Goal: Task Accomplishment & Management: Use online tool/utility

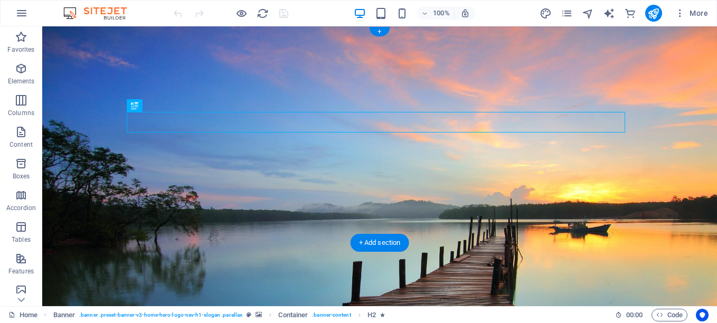
click at [524, 223] on figure at bounding box center [379, 166] width 675 height 280
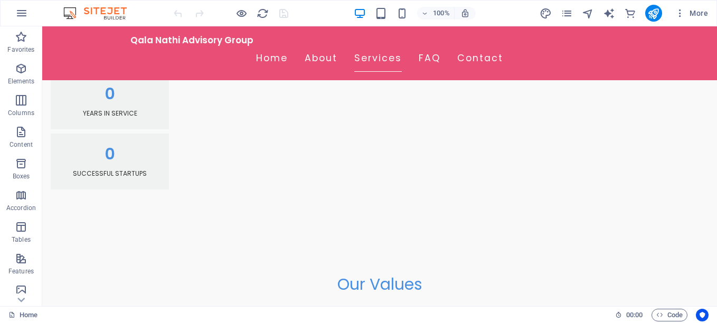
scroll to position [802, 0]
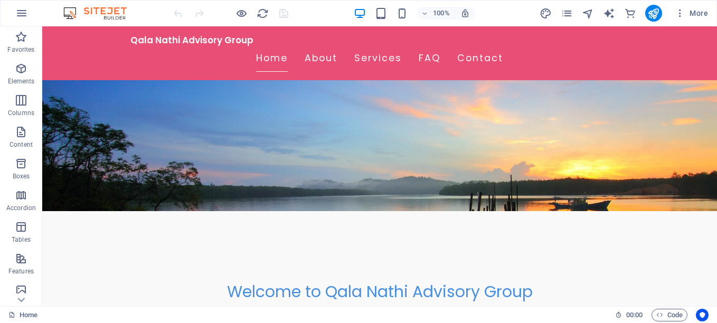
scroll to position [0, 0]
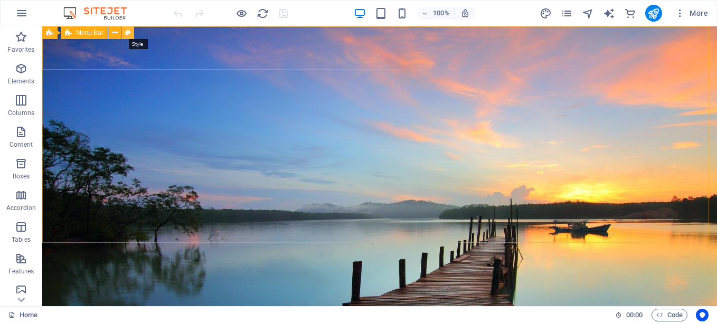
click at [129, 33] on icon at bounding box center [128, 32] width 6 height 11
select select "rem"
select select "preset-menu-v2-home-hero-logo-nav-h1-menu"
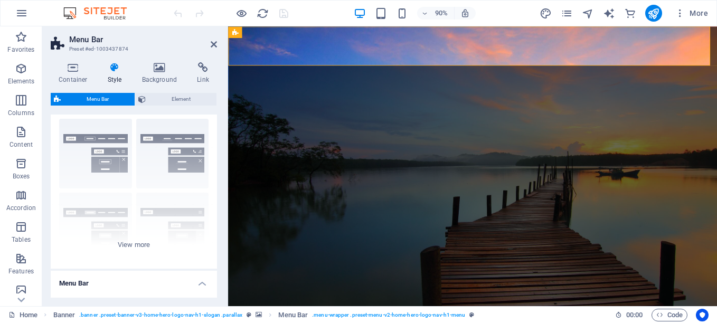
scroll to position [24, 0]
click at [129, 242] on div "Border Centered Default Fixed Loki Trigger Wide XXL" at bounding box center [134, 188] width 166 height 158
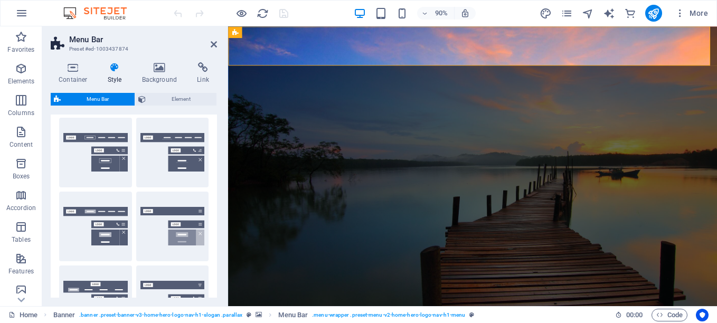
drag, startPoint x: 214, startPoint y: 145, endPoint x: 214, endPoint y: 166, distance: 21.6
click at [214, 166] on div "Border Centered Default Fixed Loki Trigger Wide XXL" at bounding box center [134, 263] width 166 height 308
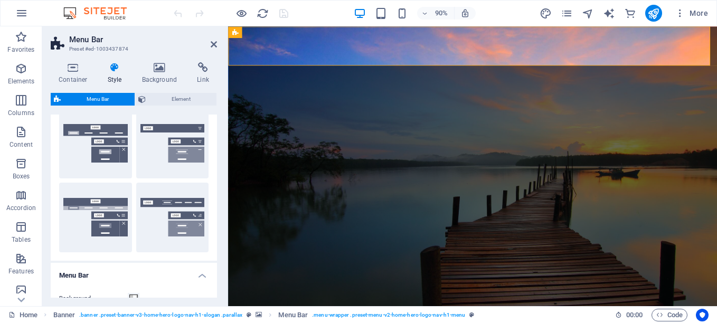
scroll to position [119, 0]
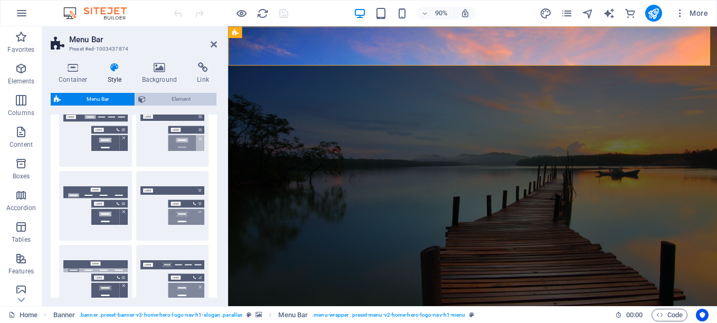
click at [168, 94] on span "Element" at bounding box center [181, 99] width 64 height 13
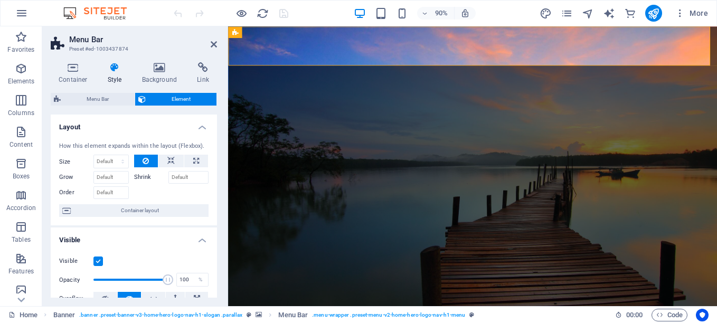
drag, startPoint x: 214, startPoint y: 146, endPoint x: 215, endPoint y: 164, distance: 17.4
click at [215, 164] on div "Layout How this element expands within the layout (Flexbox). Size Default auto …" at bounding box center [134, 206] width 166 height 183
type input "100"
drag, startPoint x: 165, startPoint y: 278, endPoint x: 178, endPoint y: 286, distance: 15.1
click at [178, 286] on div "Opacity 100 %" at bounding box center [133, 280] width 149 height 16
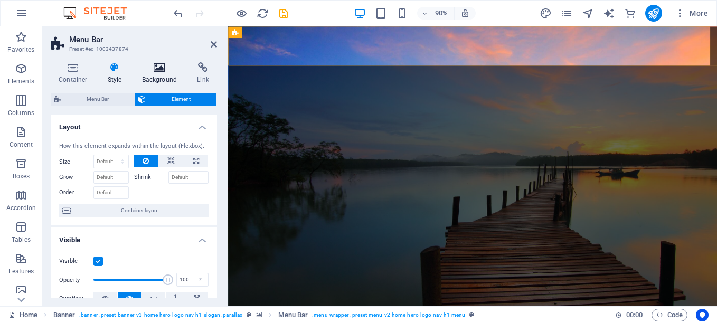
click at [157, 74] on h4 "Background" at bounding box center [161, 73] width 55 height 22
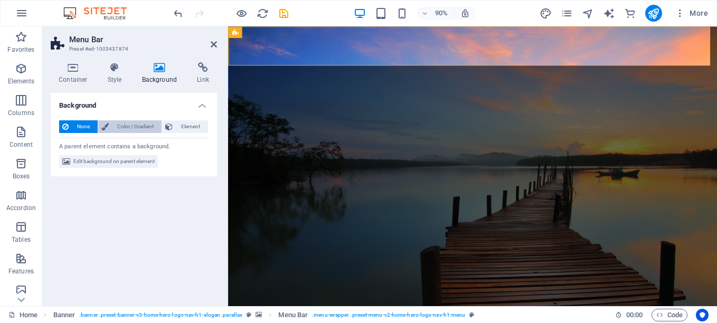
click at [132, 126] on span "Color / Gradient" at bounding box center [135, 126] width 46 height 13
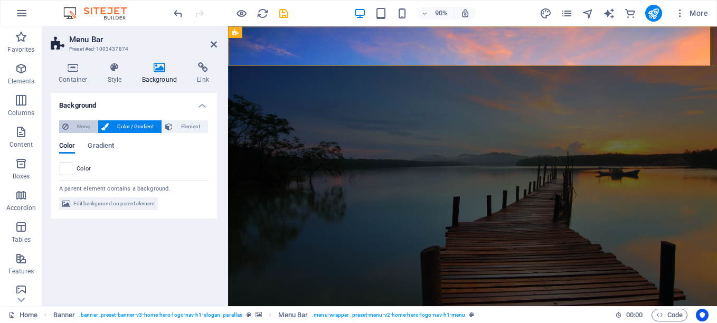
click at [84, 124] on span "None" at bounding box center [83, 126] width 23 height 13
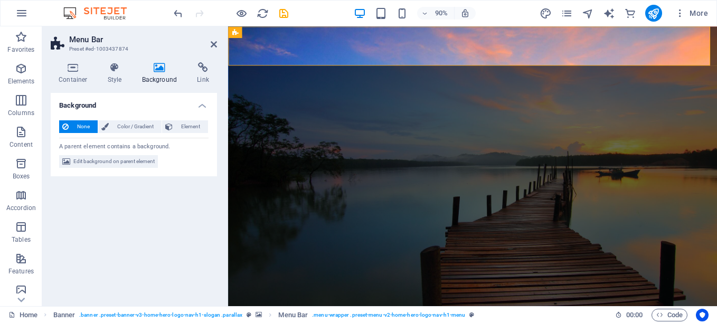
click at [290, 221] on figure at bounding box center [499, 181] width 543 height 311
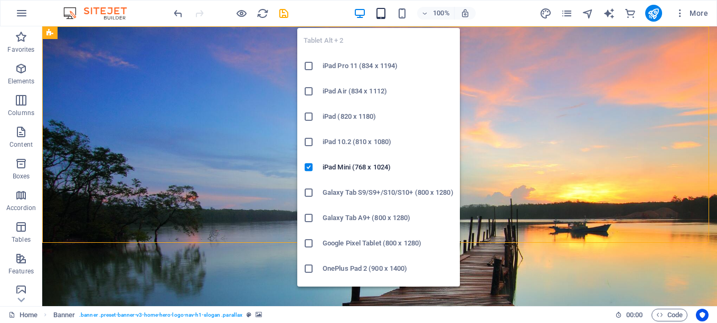
click at [383, 15] on icon "button" at bounding box center [381, 13] width 12 height 12
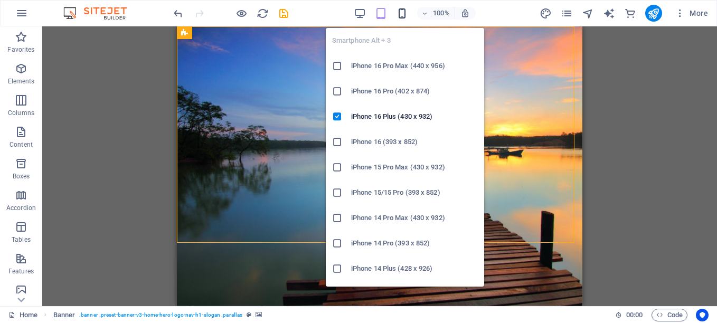
click at [403, 13] on icon "button" at bounding box center [402, 13] width 12 height 12
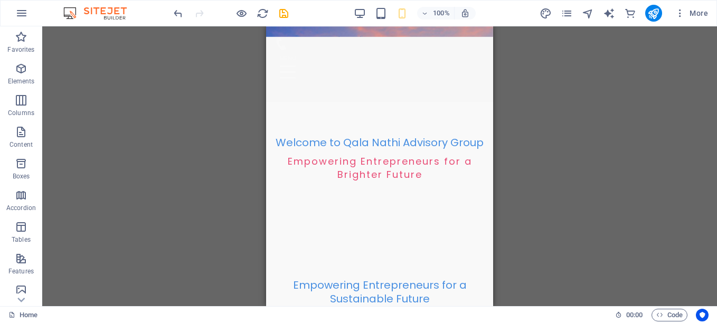
scroll to position [0, 0]
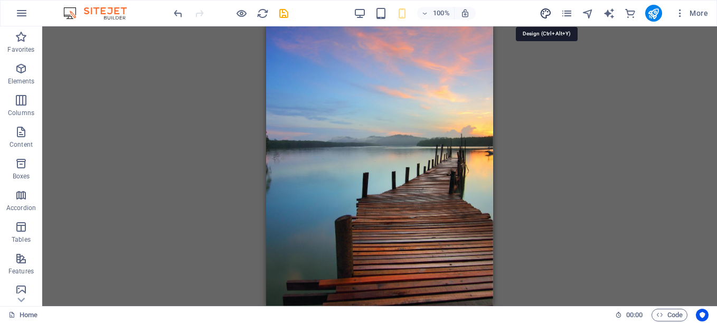
click at [547, 13] on icon "design" at bounding box center [545, 13] width 12 height 12
select select "px"
select select "200"
select select "px"
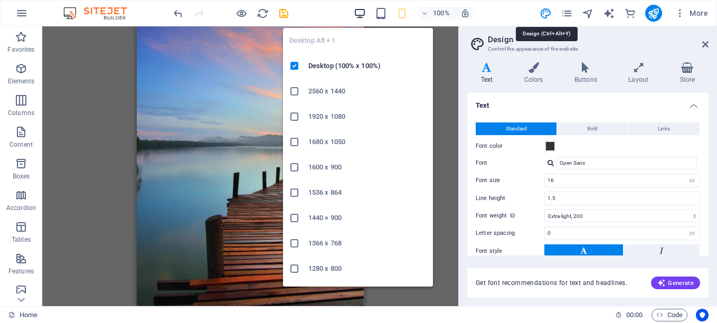
click at [361, 15] on icon "button" at bounding box center [360, 13] width 12 height 12
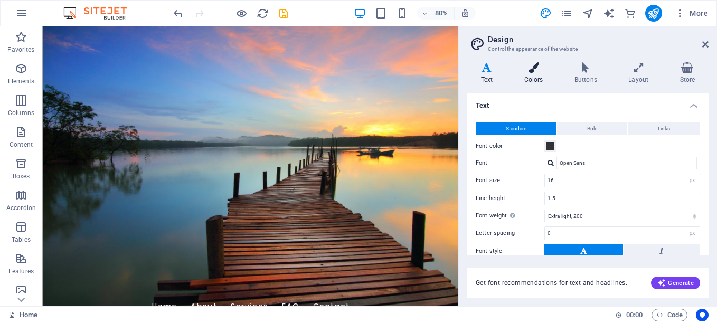
click at [536, 73] on h4 "Colors" at bounding box center [535, 73] width 50 height 22
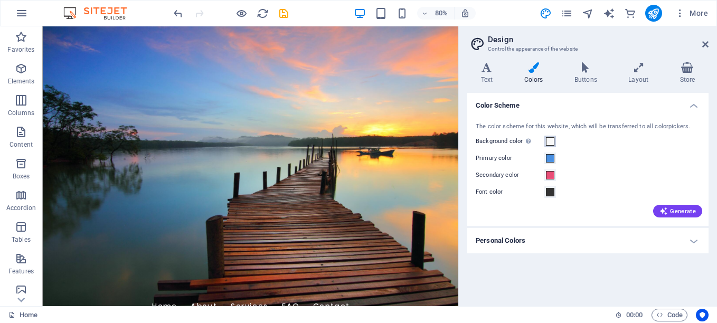
click at [550, 142] on span at bounding box center [550, 141] width 8 height 8
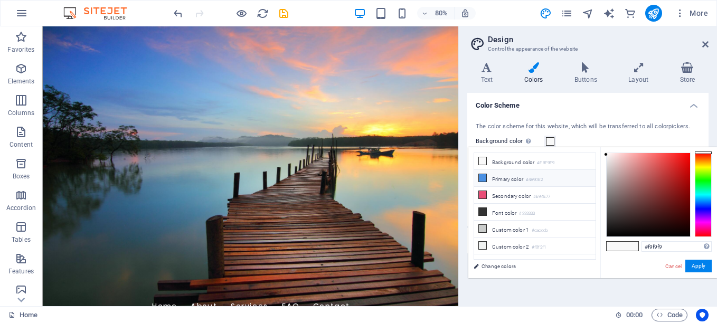
click at [481, 176] on icon at bounding box center [482, 177] width 7 height 7
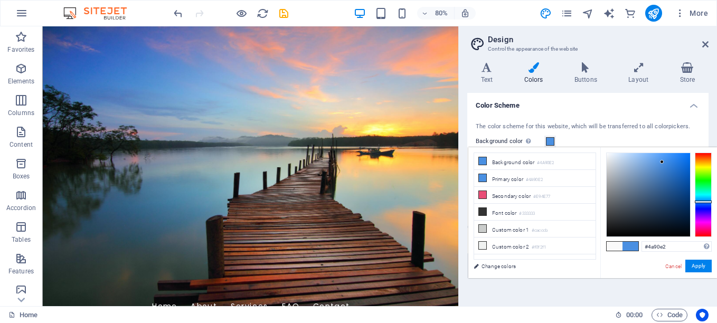
type input "#257ee7"
click at [676, 160] on div at bounding box center [648, 194] width 83 height 83
click at [699, 268] on button "Apply" at bounding box center [698, 266] width 26 height 13
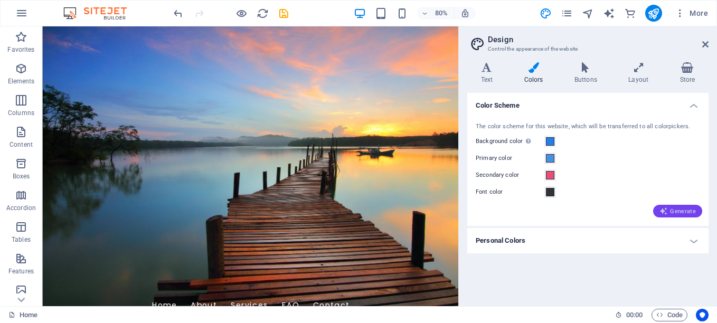
click at [679, 209] on span "Generate" at bounding box center [677, 211] width 36 height 8
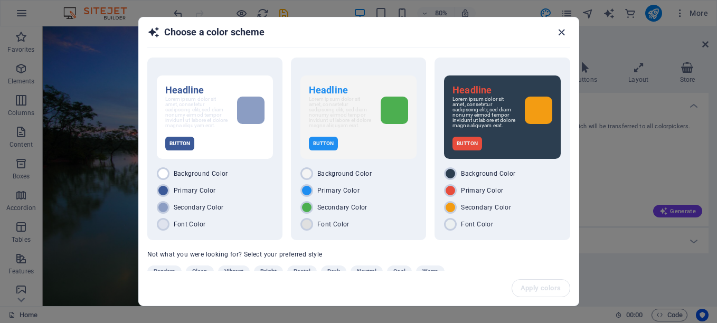
click at [562, 34] on icon "button" at bounding box center [561, 32] width 12 height 12
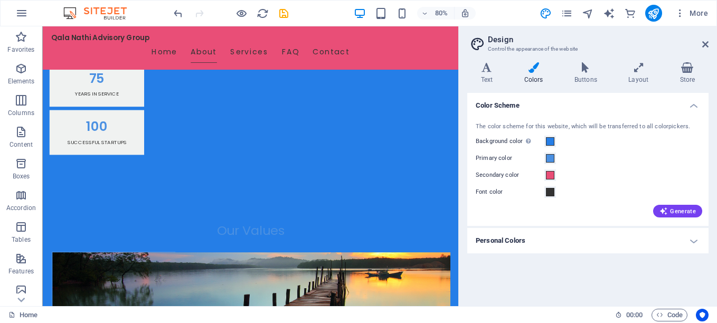
scroll to position [589, 0]
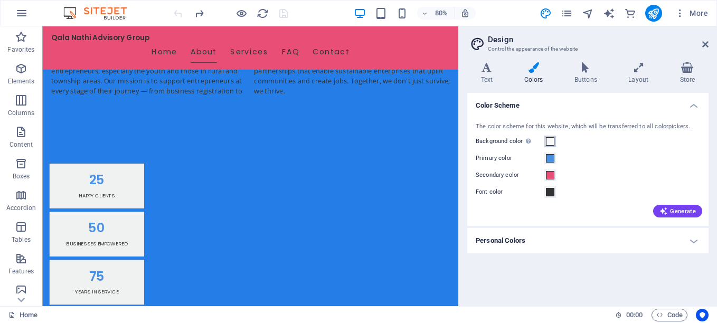
click at [550, 140] on span at bounding box center [550, 141] width 8 height 8
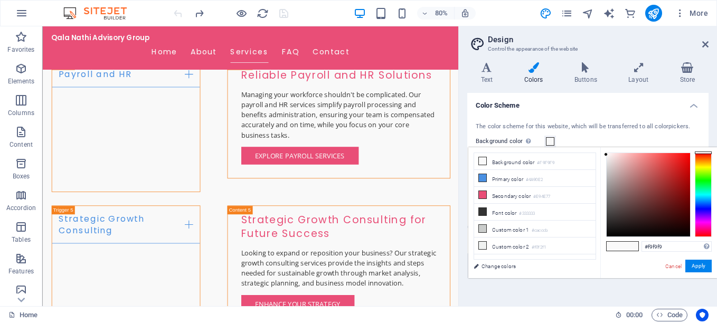
scroll to position [2285, 0]
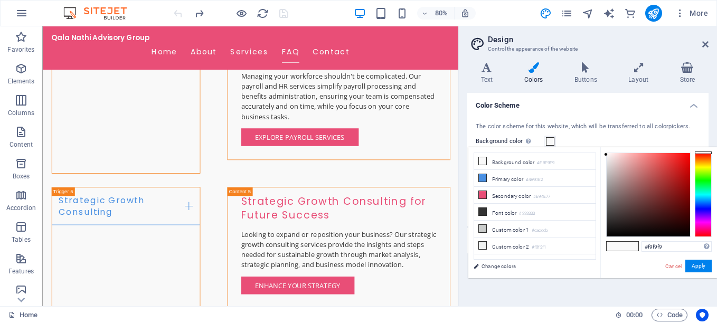
drag, startPoint x: 556, startPoint y: 51, endPoint x: 503, endPoint y: 229, distance: 185.1
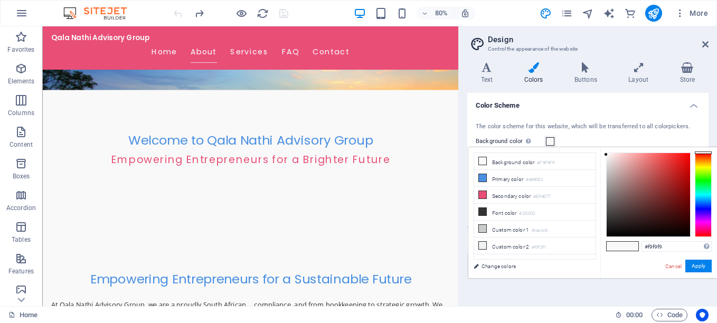
scroll to position [139, 0]
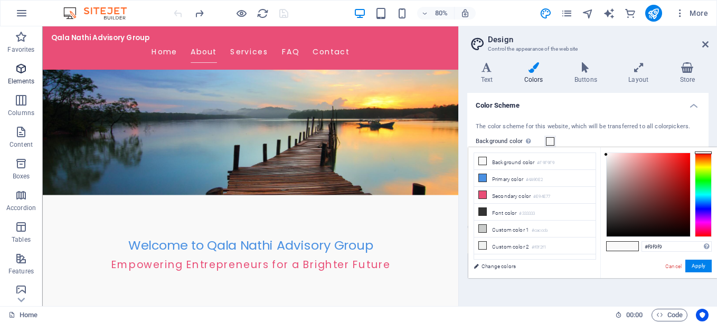
click at [22, 73] on icon "button" at bounding box center [21, 68] width 13 height 13
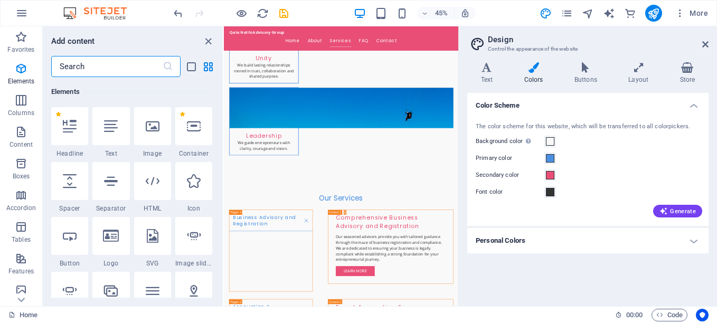
scroll to position [1586, 0]
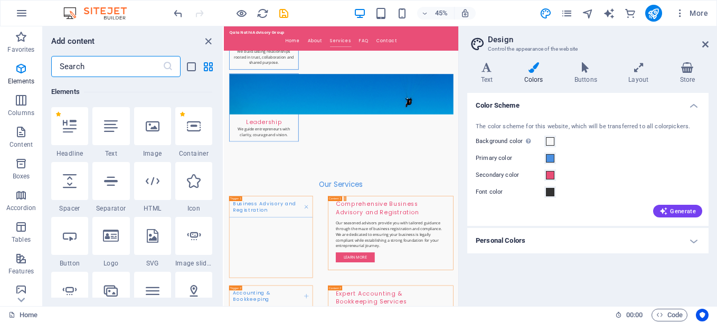
drag, startPoint x: 738, startPoint y: 66, endPoint x: 694, endPoint y: 179, distance: 121.8
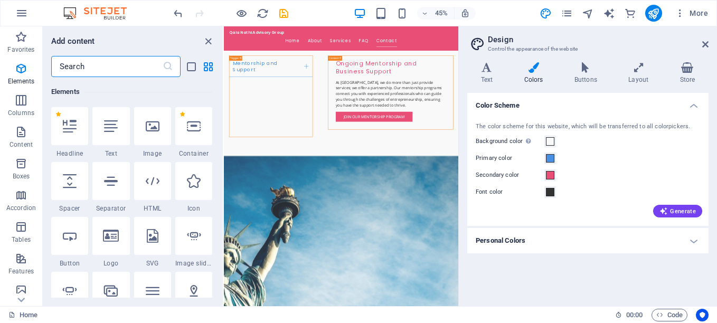
scroll to position [2918, 0]
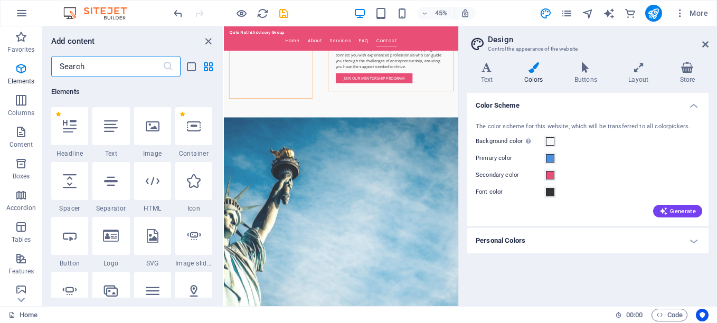
drag, startPoint x: 740, startPoint y: 468, endPoint x: 684, endPoint y: 267, distance: 209.3
drag, startPoint x: 736, startPoint y: 505, endPoint x: 740, endPoint y: 563, distance: 58.7
click at [716, 323] on html "Skip to main content Qala Nathi Advisory Group Home About Services FAQ Contact …" at bounding box center [484, 220] width 521 height 6225
click at [582, 241] on h4 "Personal Colors" at bounding box center [587, 240] width 241 height 25
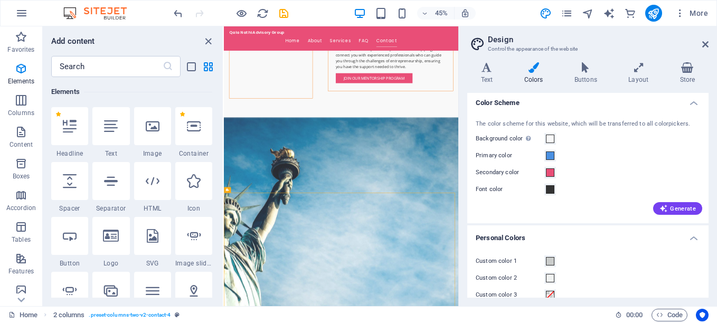
scroll to position [0, 0]
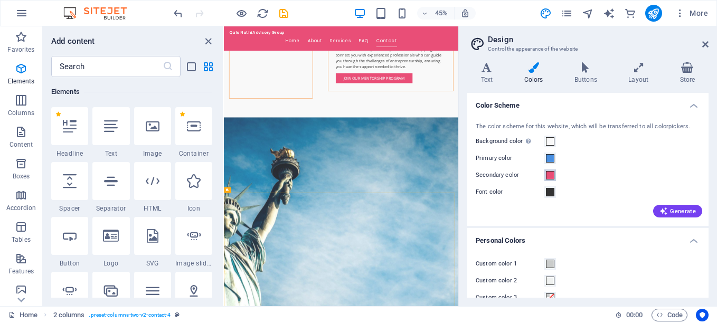
click at [551, 174] on span at bounding box center [550, 175] width 8 height 8
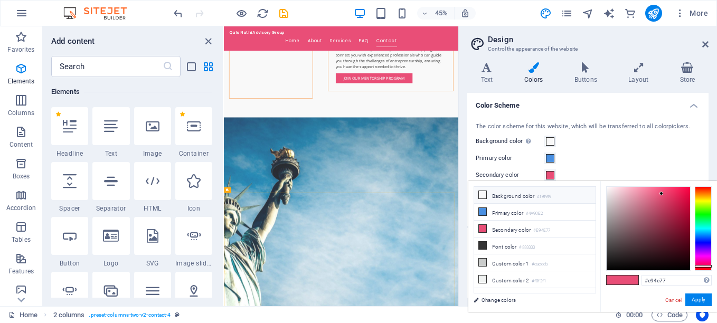
click at [482, 194] on icon at bounding box center [482, 194] width 7 height 7
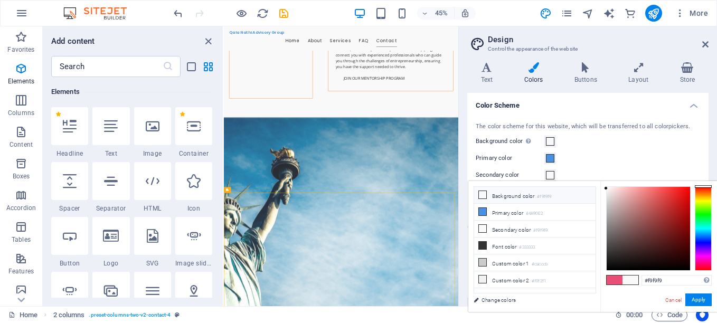
click at [497, 195] on li "Background color #f9f9f9" at bounding box center [534, 195] width 121 height 17
click at [699, 301] on button "Apply" at bounding box center [698, 299] width 26 height 13
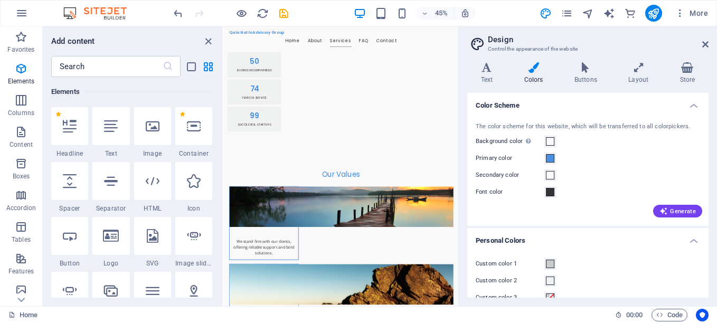
scroll to position [998, 0]
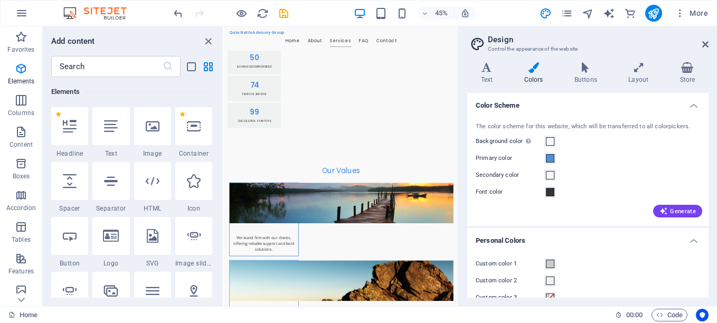
drag, startPoint x: 741, startPoint y: 252, endPoint x: 682, endPoint y: 150, distance: 118.0
click at [537, 74] on h4 "Colors" at bounding box center [535, 73] width 50 height 22
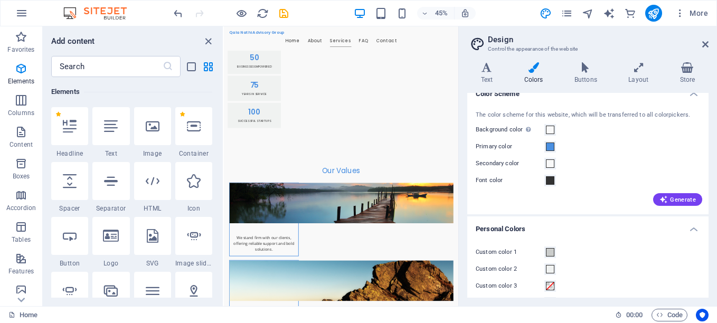
scroll to position [0, 0]
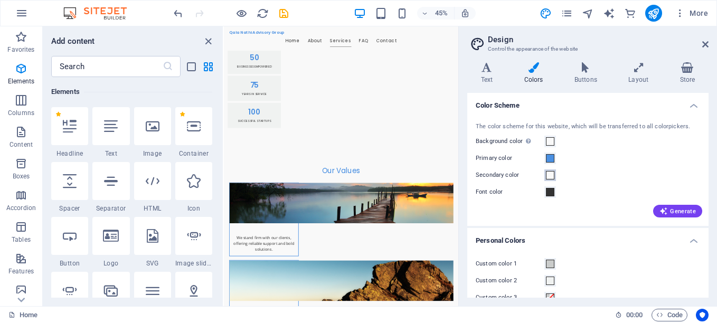
click at [551, 173] on span at bounding box center [550, 175] width 8 height 8
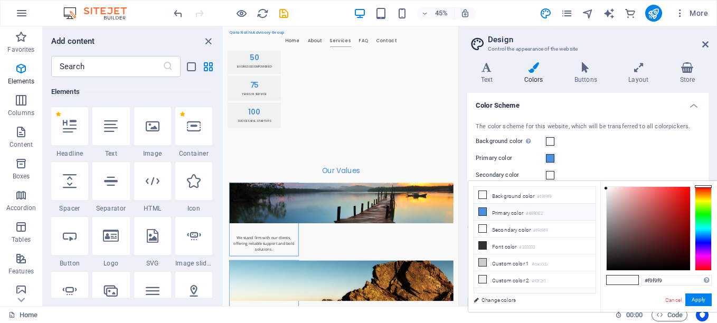
click at [486, 209] on span at bounding box center [482, 211] width 8 height 8
type input "#4a90e2"
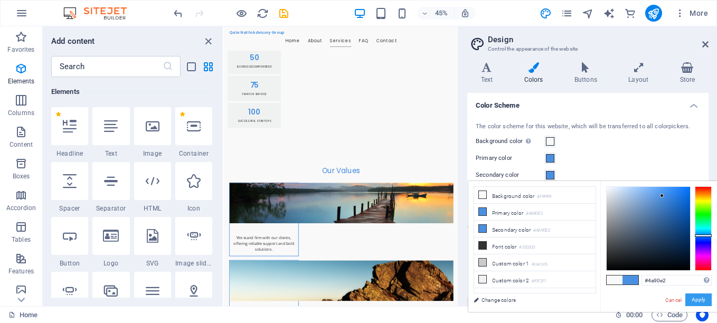
click at [702, 300] on button "Apply" at bounding box center [698, 299] width 26 height 13
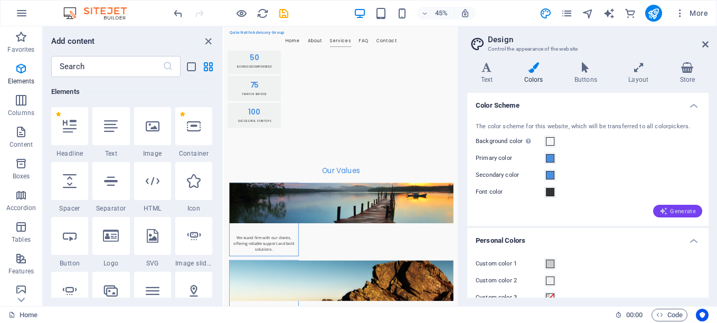
click at [675, 211] on span "Generate" at bounding box center [677, 211] width 36 height 8
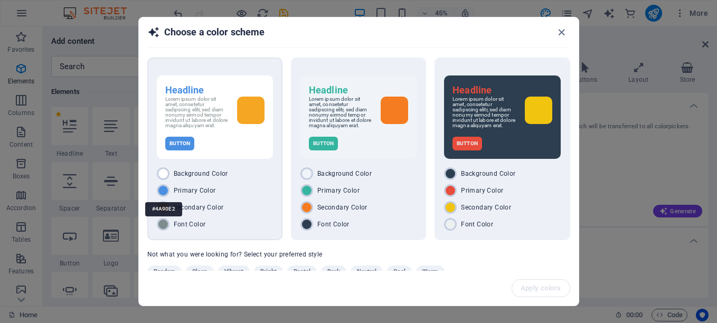
click at [168, 194] on div at bounding box center [163, 190] width 13 height 13
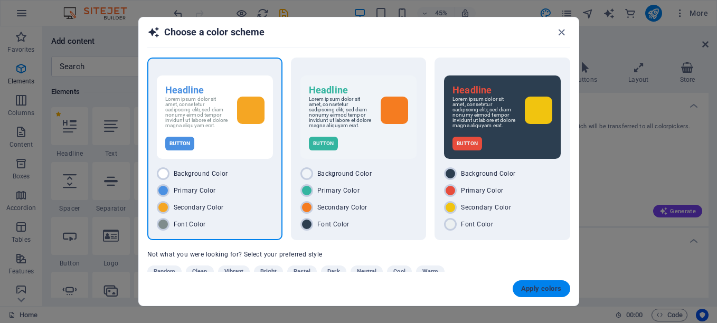
click at [540, 288] on span "Apply colors" at bounding box center [541, 289] width 41 height 8
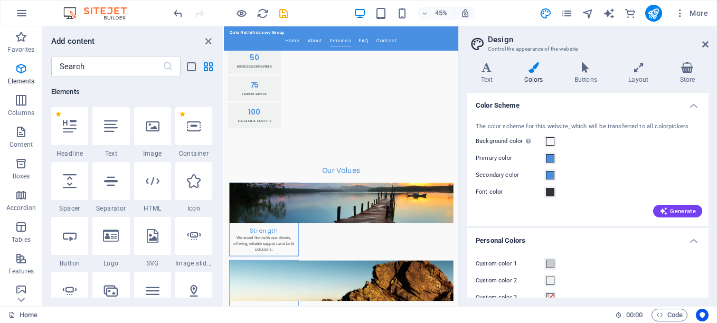
drag, startPoint x: 736, startPoint y: 249, endPoint x: 741, endPoint y: 188, distance: 61.4
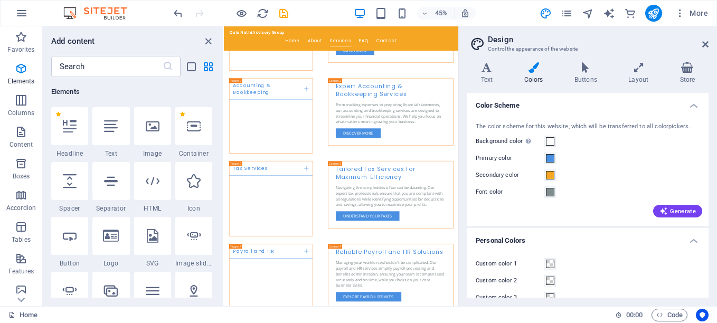
scroll to position [1976, 0]
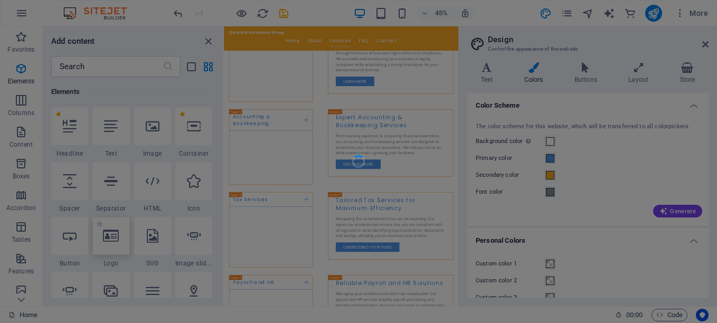
click at [104, 239] on body "Qala Nathi Advisory Group Home Favorites Elements Columns Content Boxes Accordi…" at bounding box center [358, 161] width 717 height 323
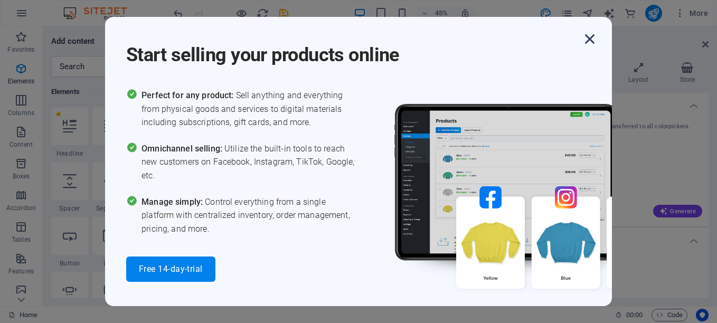
click at [590, 39] on icon "button" at bounding box center [589, 39] width 19 height 19
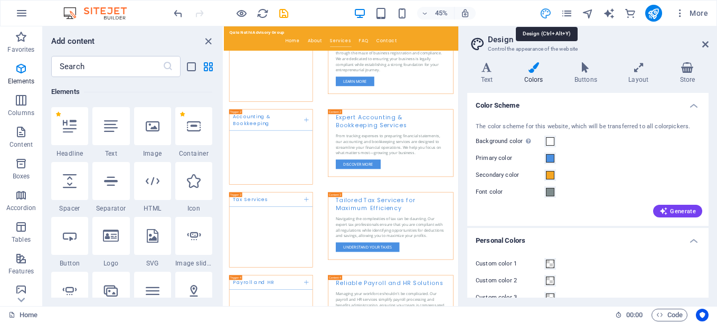
click at [547, 14] on icon "design" at bounding box center [545, 13] width 12 height 12
click at [646, 73] on h4 "Layout" at bounding box center [640, 73] width 51 height 22
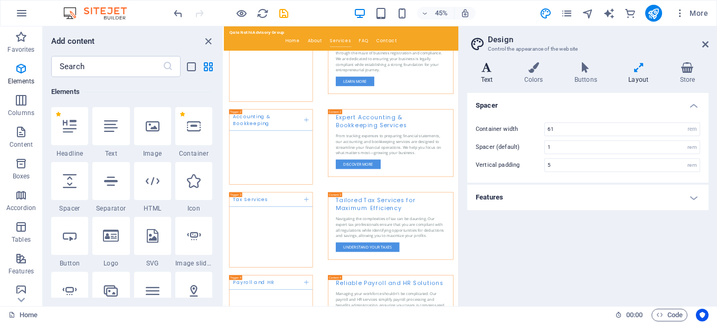
click at [492, 72] on icon at bounding box center [486, 67] width 39 height 11
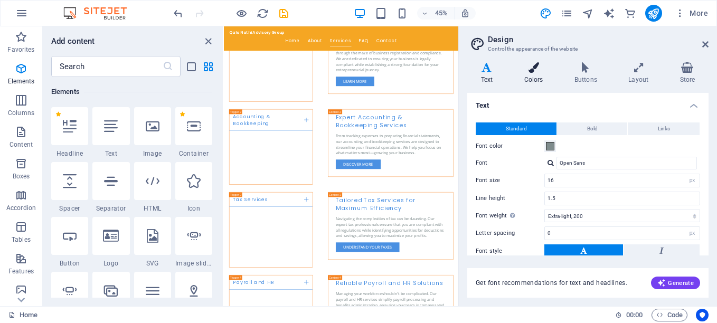
click at [538, 74] on h4 "Colors" at bounding box center [535, 73] width 50 height 22
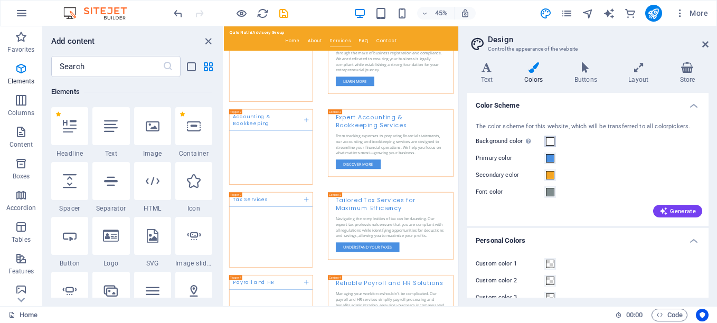
click at [551, 139] on span at bounding box center [550, 141] width 8 height 8
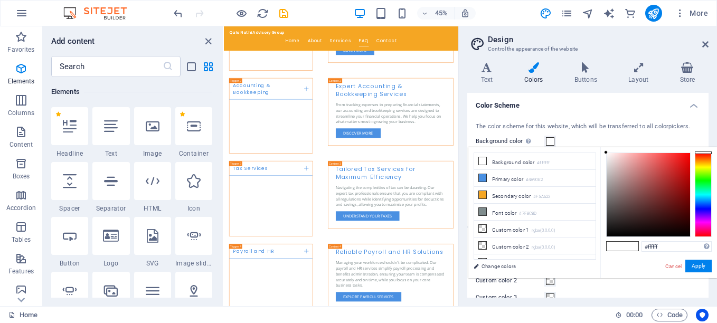
scroll to position [2514, 0]
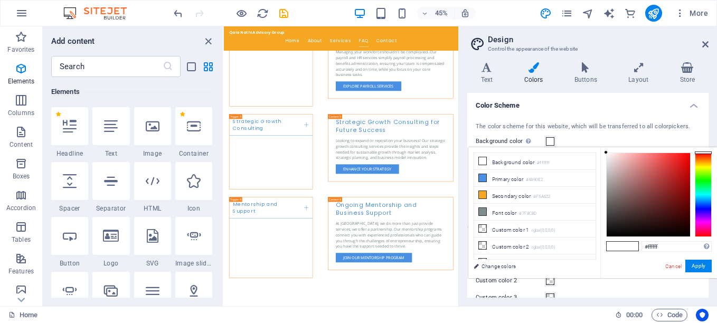
click at [201, 89] on h6 "Elements" at bounding box center [131, 92] width 161 height 13
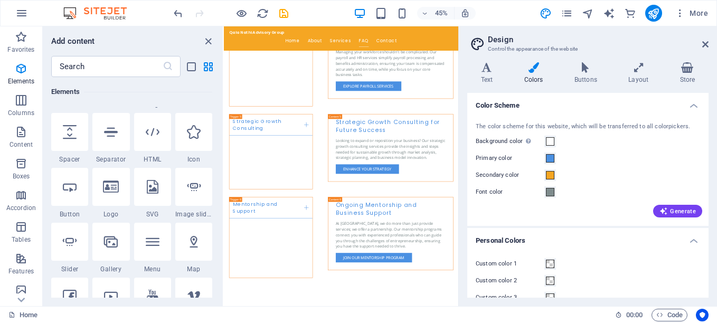
scroll to position [0, 0]
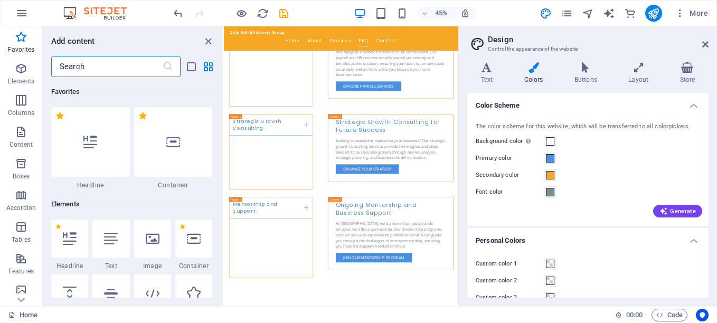
click at [106, 65] on input "text" at bounding box center [106, 66] width 111 height 21
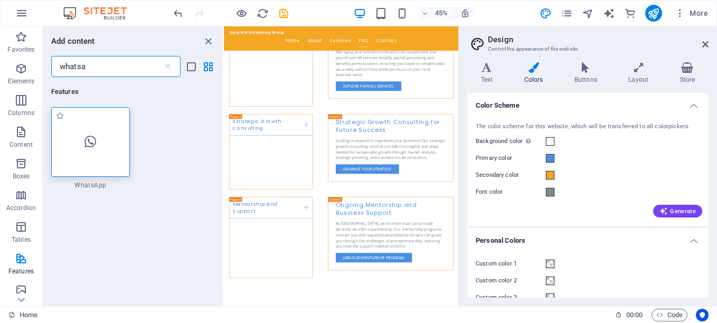
type input "whatsa"
click at [92, 137] on icon at bounding box center [90, 142] width 12 height 14
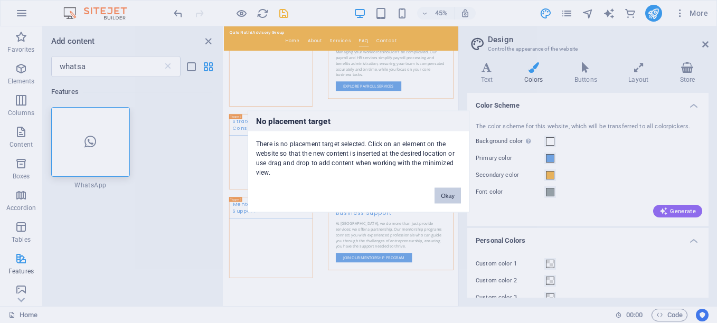
click at [448, 195] on button "Okay" at bounding box center [447, 196] width 26 height 16
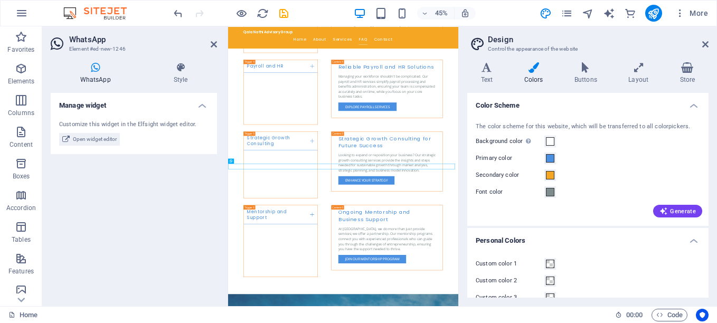
scroll to position [2553, 0]
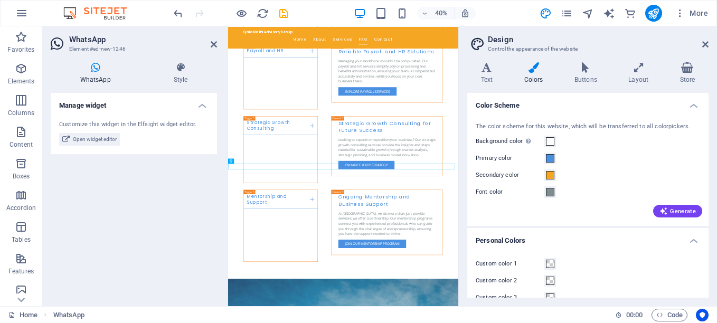
click at [159, 228] on div "Manage widget Customize this widget in the Elfsight widget editor. Open widget …" at bounding box center [134, 195] width 166 height 205
click at [230, 160] on icon at bounding box center [231, 160] width 3 height 5
click at [202, 105] on h4 "Manage widget" at bounding box center [134, 102] width 166 height 19
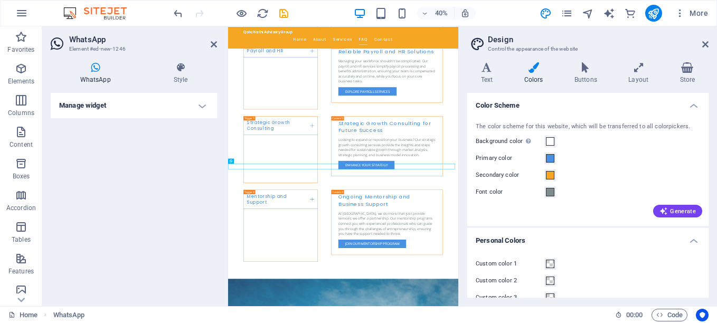
click at [202, 105] on h4 "Manage widget" at bounding box center [134, 105] width 166 height 25
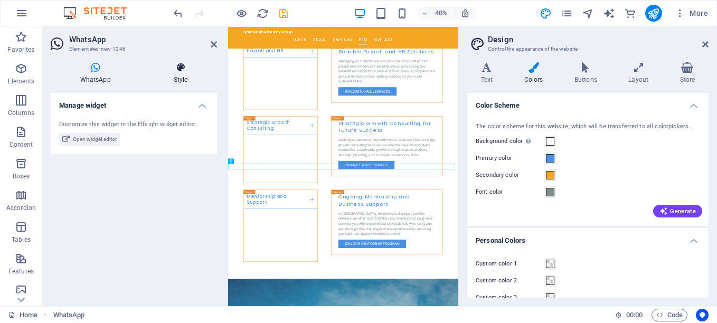
click at [180, 70] on icon at bounding box center [180, 67] width 73 height 11
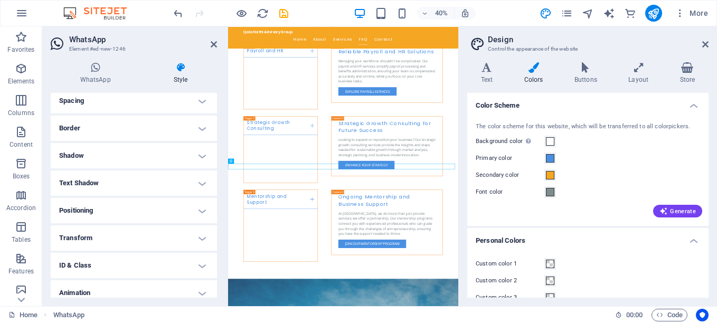
scroll to position [94, 0]
click at [200, 206] on h4 "Positioning" at bounding box center [134, 208] width 166 height 25
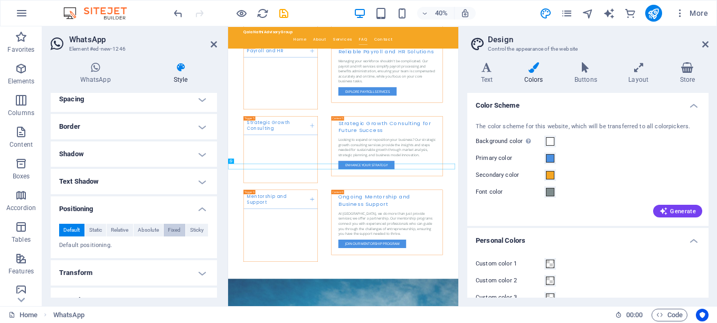
click at [176, 232] on span "Fixed" at bounding box center [174, 230] width 13 height 13
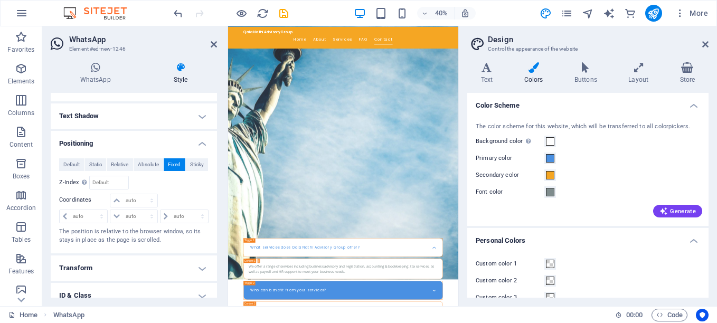
scroll to position [161, 0]
click at [105, 217] on select "auto px rem % em" at bounding box center [84, 215] width 48 height 13
click at [177, 187] on div "Relative to body" at bounding box center [171, 182] width 75 height 14
drag, startPoint x: 217, startPoint y: 249, endPoint x: 216, endPoint y: 276, distance: 26.9
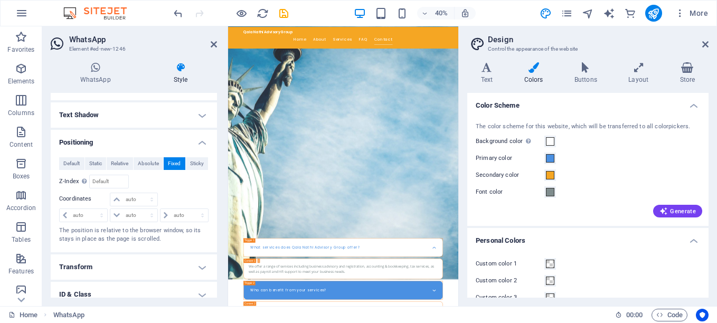
click at [216, 276] on div "WhatsApp Style Manage widget Customize this widget in the Elfsight widget edito…" at bounding box center [133, 180] width 183 height 252
drag, startPoint x: 214, startPoint y: 254, endPoint x: 466, endPoint y: 134, distance: 278.9
click at [466, 134] on div "Home Favorites Elements Columns Content Boxes Accordion Tables Features Images …" at bounding box center [358, 166] width 717 height 280
click at [705, 44] on icon at bounding box center [705, 44] width 6 height 8
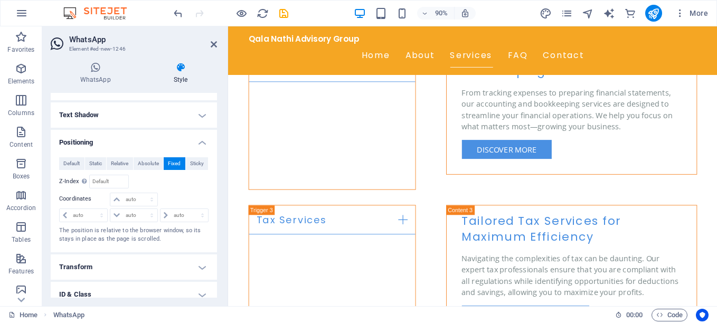
scroll to position [1874, 0]
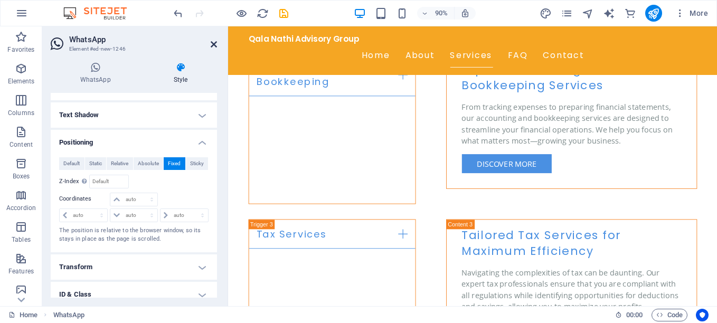
click at [215, 42] on icon at bounding box center [214, 44] width 6 height 8
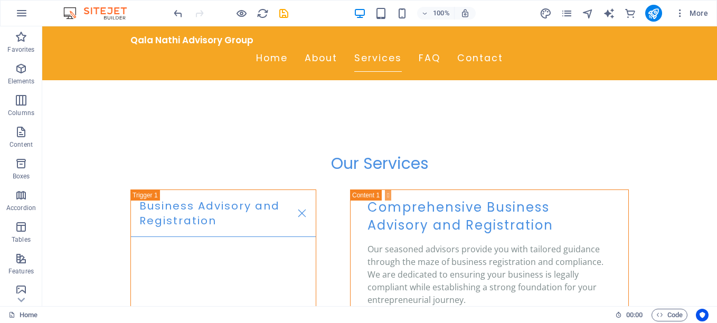
scroll to position [1512, 0]
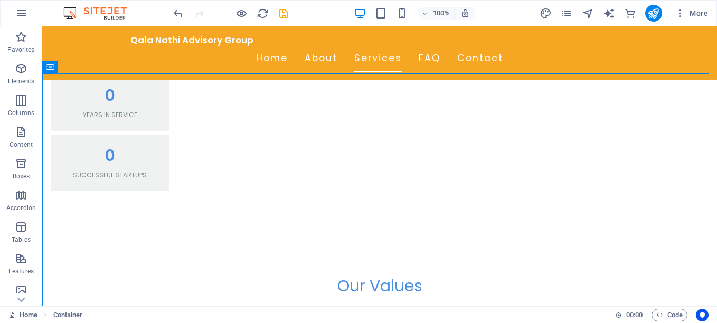
scroll to position [835, 0]
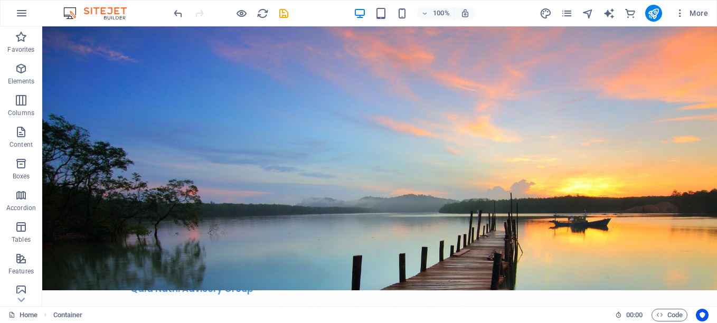
scroll to position [0, 0]
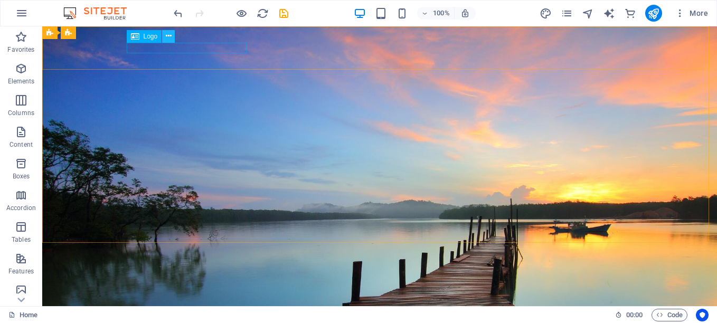
click at [168, 36] on icon at bounding box center [169, 36] width 6 height 11
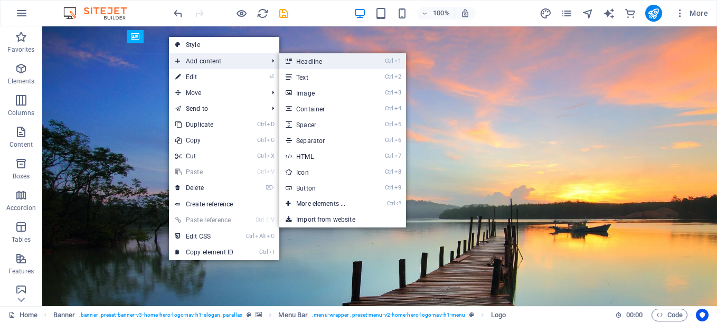
click at [320, 63] on link "Ctrl 1 Headline" at bounding box center [322, 61] width 87 height 16
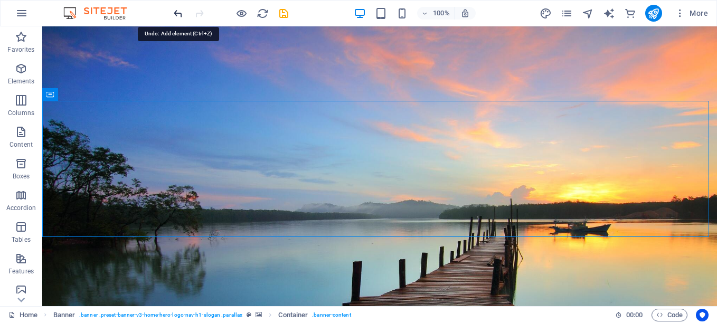
click at [176, 13] on icon "undo" at bounding box center [178, 13] width 12 height 12
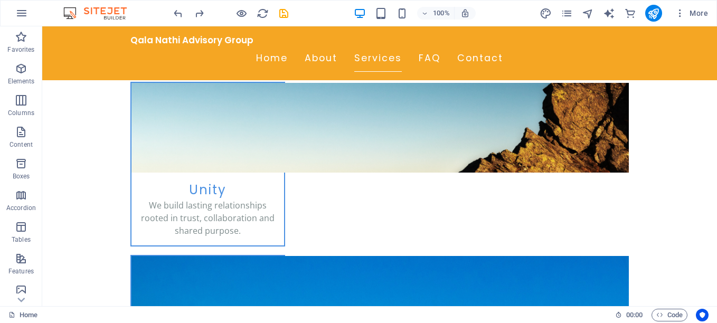
scroll to position [1197, 0]
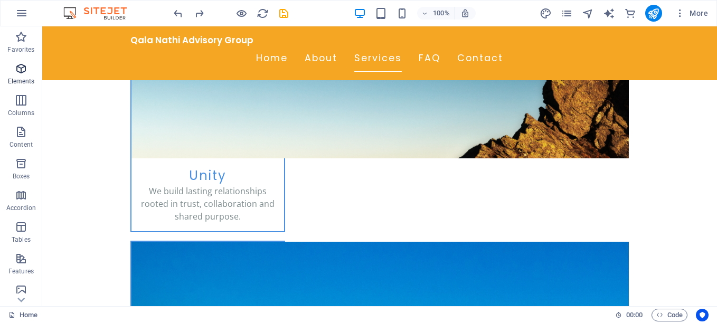
click at [20, 69] on icon "button" at bounding box center [21, 68] width 13 height 13
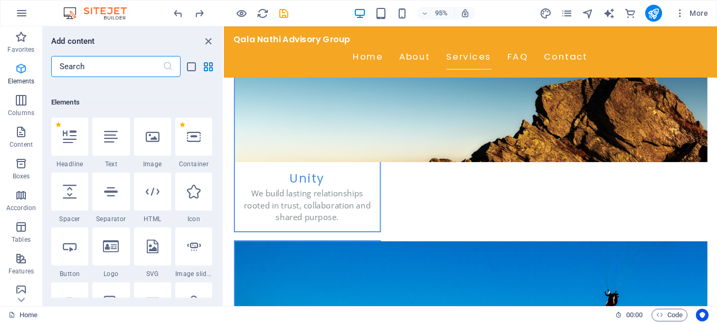
scroll to position [112, 0]
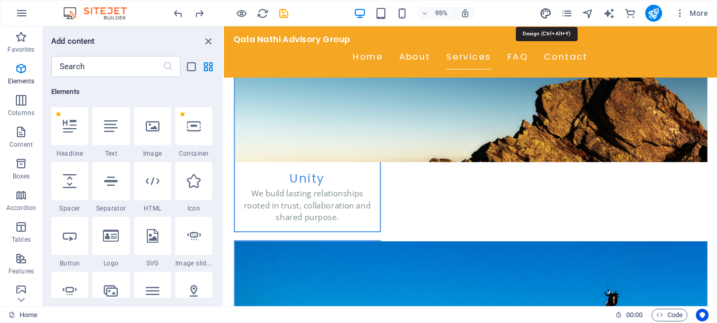
click at [547, 11] on icon "design" at bounding box center [545, 13] width 12 height 12
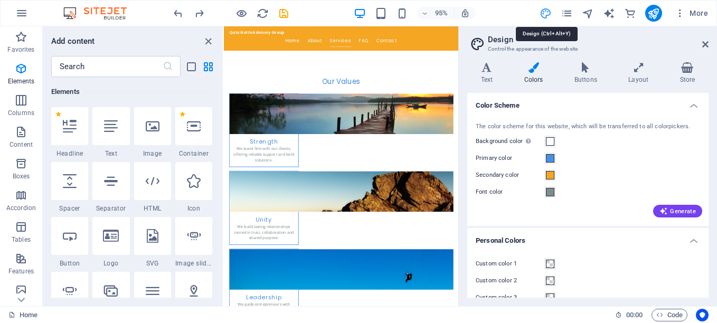
scroll to position [1291, 0]
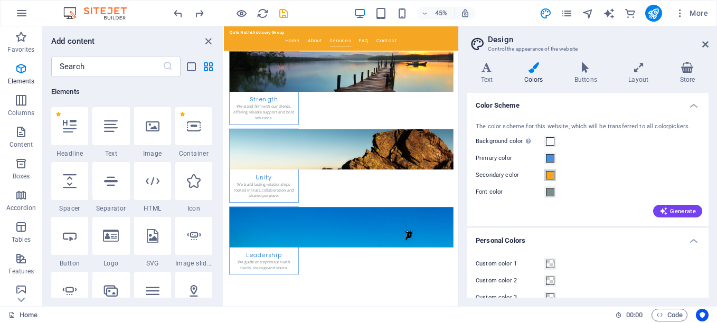
click at [548, 175] on span at bounding box center [550, 175] width 8 height 8
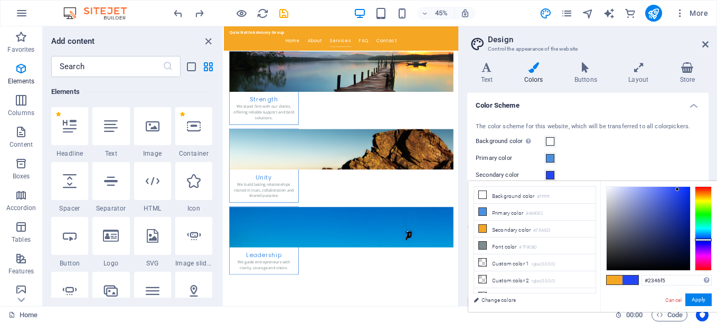
click at [705, 240] on div at bounding box center [703, 228] width 17 height 84
type input "#163bf5"
click at [682, 190] on div at bounding box center [648, 228] width 83 height 83
click at [698, 298] on button "Apply" at bounding box center [698, 299] width 26 height 13
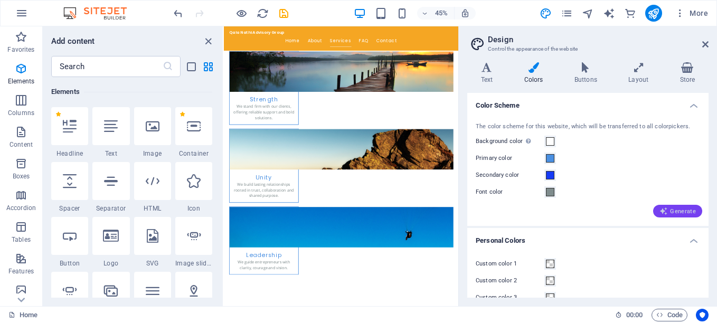
click at [679, 211] on span "Generate" at bounding box center [677, 211] width 36 height 8
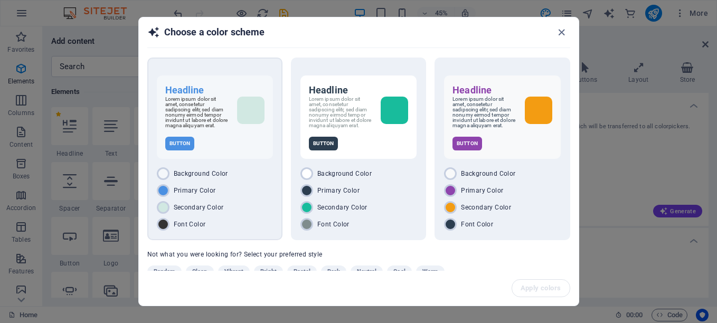
click at [249, 180] on div "Background Color" at bounding box center [215, 173] width 116 height 13
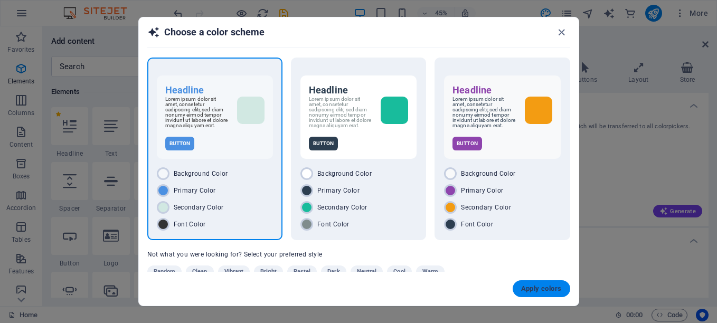
click at [548, 291] on span "Apply colors" at bounding box center [541, 289] width 41 height 8
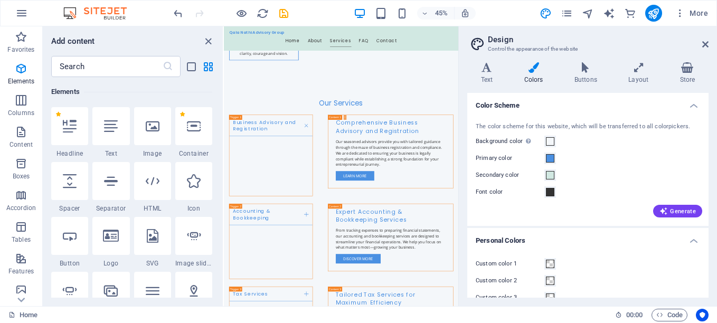
scroll to position [1927, 0]
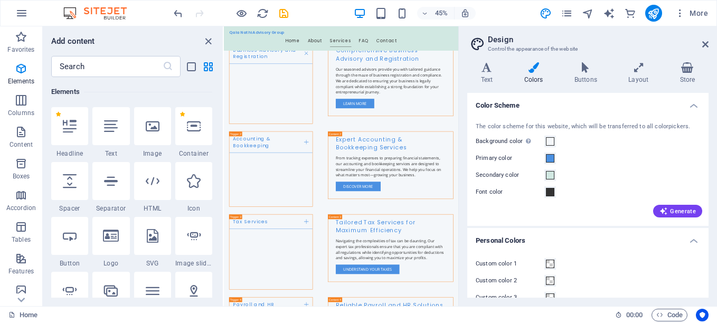
drag, startPoint x: 741, startPoint y: 83, endPoint x: 685, endPoint y: 211, distance: 139.2
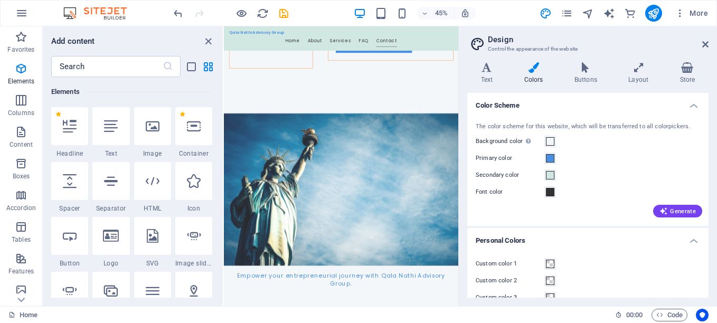
scroll to position [2987, 0]
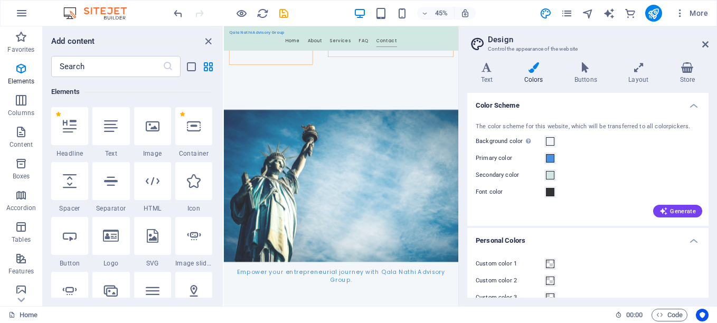
drag, startPoint x: 740, startPoint y: 371, endPoint x: 688, endPoint y: 281, distance: 104.0
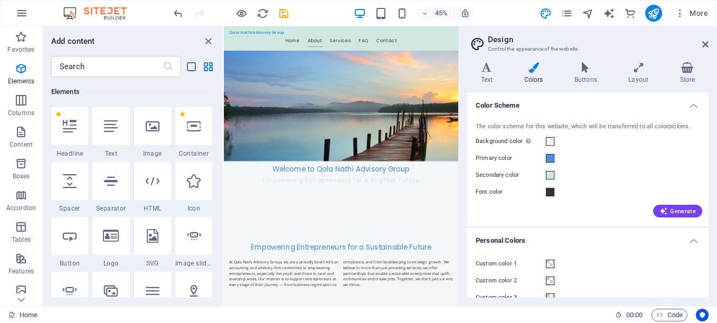
scroll to position [422, 0]
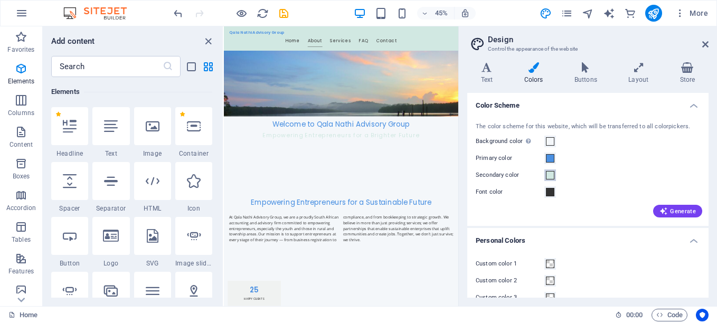
click at [547, 175] on span at bounding box center [550, 175] width 8 height 8
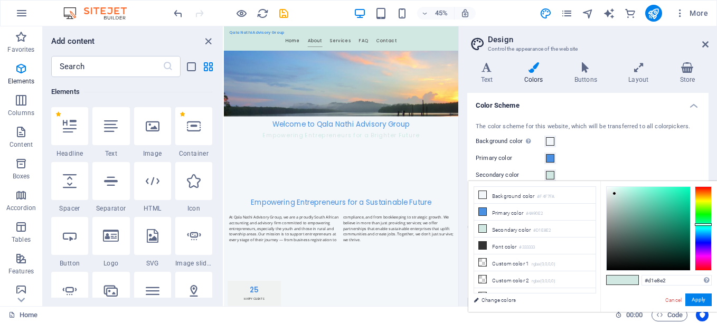
click at [547, 175] on span at bounding box center [550, 175] width 8 height 8
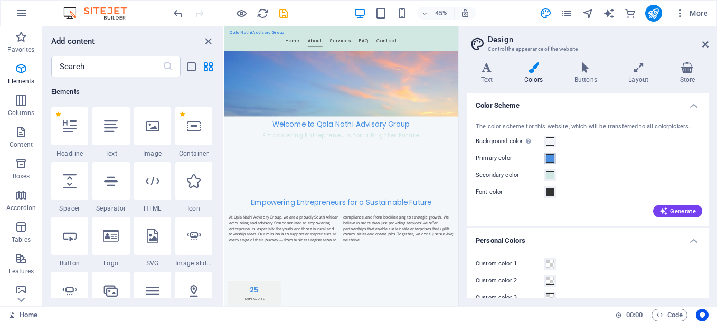
click at [551, 159] on span at bounding box center [550, 158] width 8 height 8
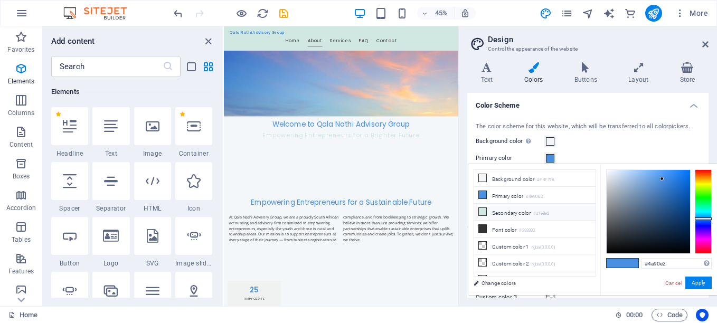
click at [514, 209] on li "Secondary color #d1e8e2" at bounding box center [534, 212] width 121 height 17
type input "#d1e8e2"
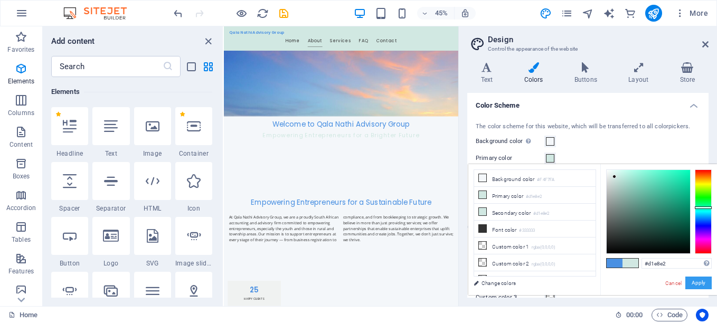
click at [701, 280] on button "Apply" at bounding box center [698, 283] width 26 height 13
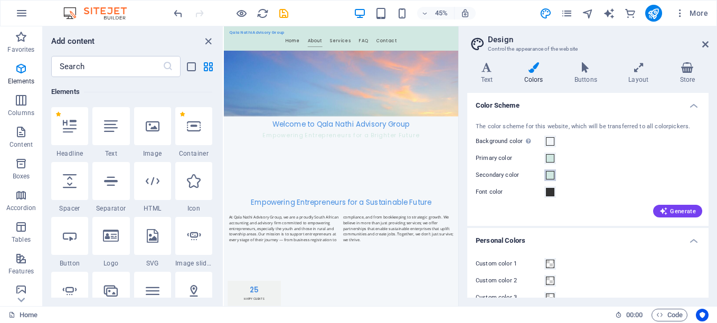
click at [551, 173] on span at bounding box center [550, 175] width 8 height 8
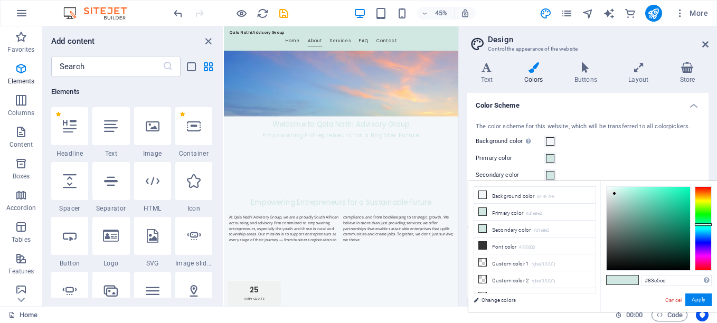
click at [642, 195] on div at bounding box center [648, 228] width 83 height 83
type input "#839ee5"
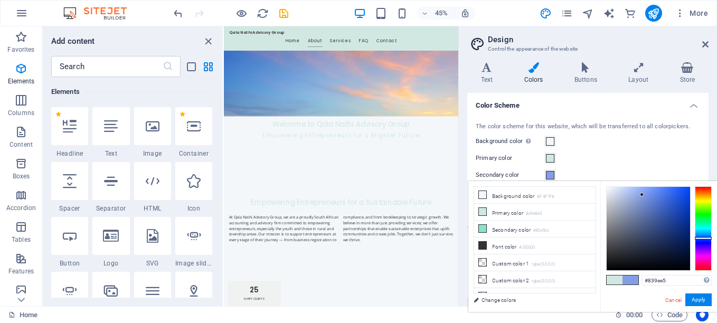
click at [701, 238] on div at bounding box center [703, 228] width 17 height 84
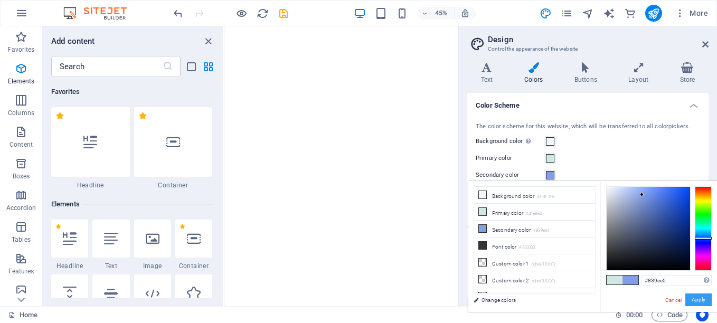
click at [703, 300] on button "Apply" at bounding box center [698, 299] width 26 height 13
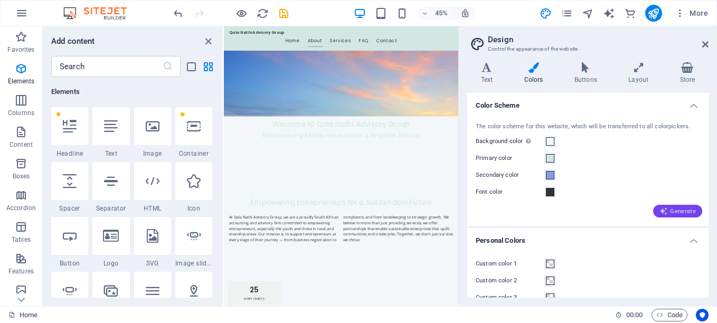
scroll to position [422, 0]
click at [684, 210] on span "Generate" at bounding box center [677, 211] width 36 height 8
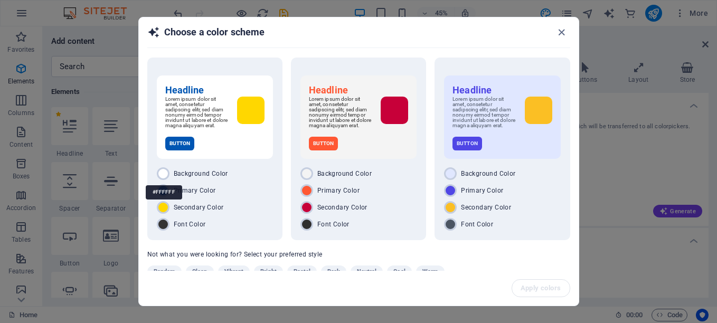
click at [164, 179] on div "#FFFFFF" at bounding box center [164, 192] width 36 height 29
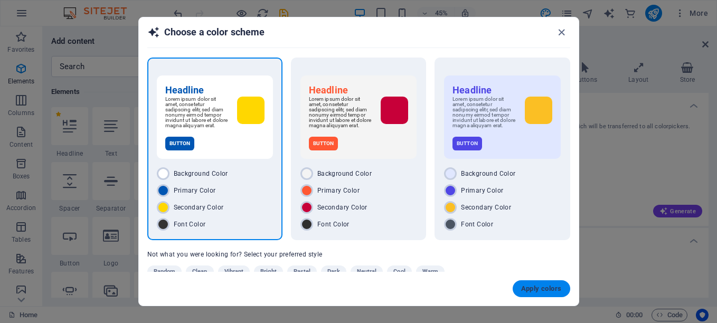
click at [540, 289] on span "Apply colors" at bounding box center [541, 289] width 41 height 8
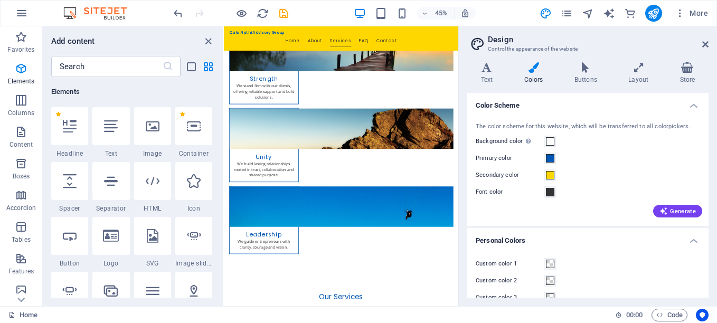
scroll to position [1359, 0]
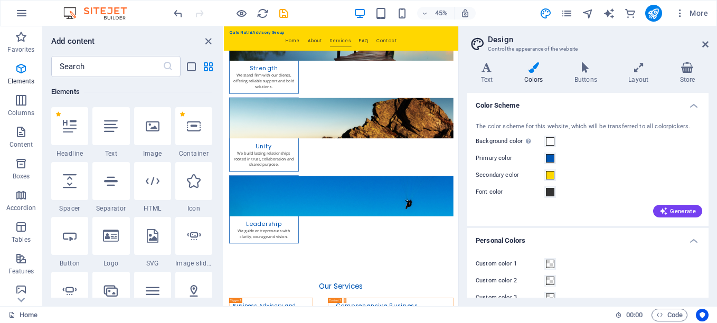
drag, startPoint x: 740, startPoint y: 75, endPoint x: 684, endPoint y: 168, distance: 108.5
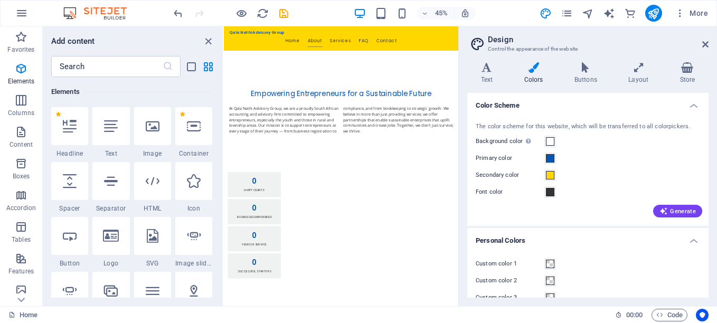
scroll to position [610, 0]
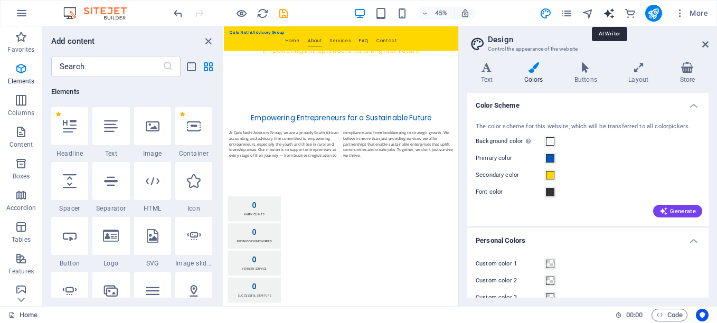
click at [610, 13] on icon "text_generator" at bounding box center [609, 13] width 12 height 12
select select "English"
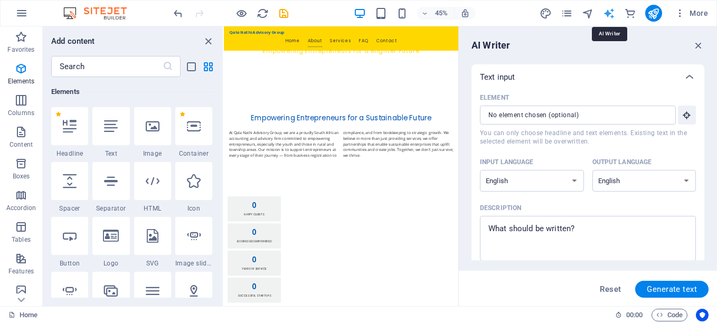
scroll to position [0, 0]
click at [616, 114] on input "Element ​ You can only choose headline and text elements. Existing text in the …" at bounding box center [574, 115] width 188 height 19
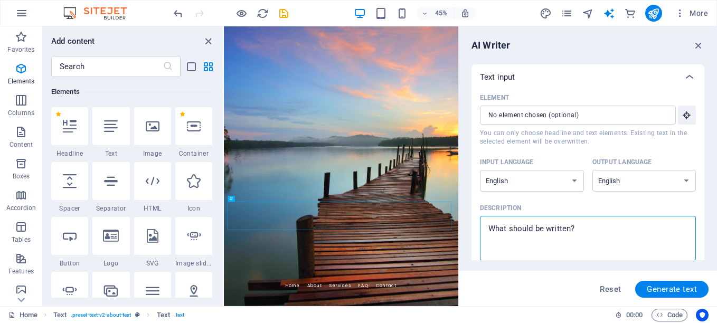
click at [598, 229] on textarea "Description x ​" at bounding box center [587, 238] width 205 height 34
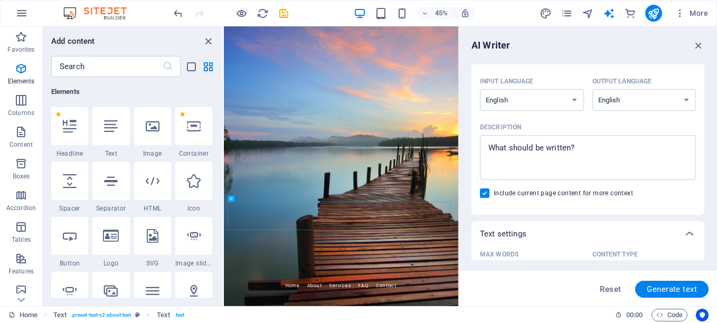
scroll to position [84, 0]
type textarea "x"
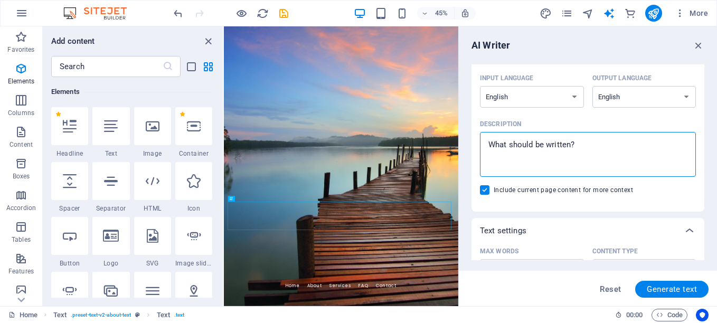
click at [580, 153] on textarea "Description x ​" at bounding box center [587, 154] width 205 height 34
type textarea "F"
type textarea "x"
type textarea "Fr"
type textarea "x"
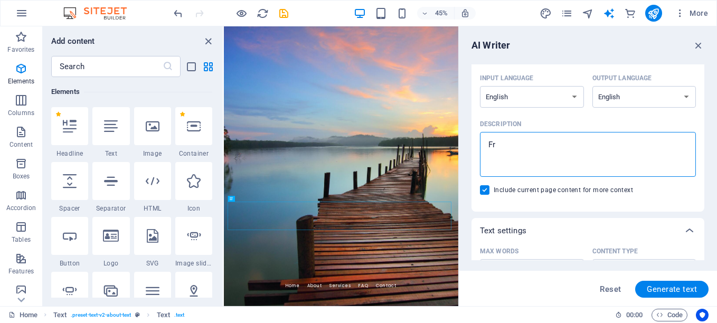
type textarea "Fro"
type textarea "x"
type textarea "From"
type textarea "x"
type textarea "From"
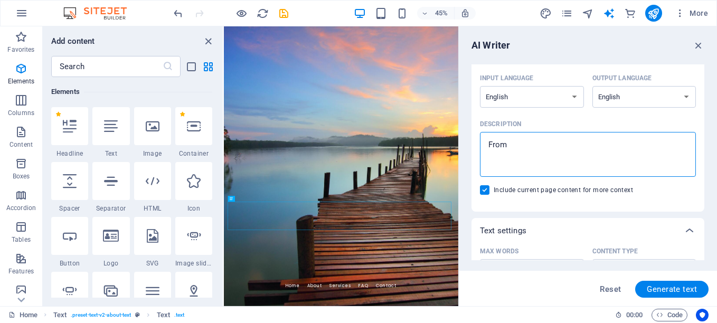
type textarea "x"
type textarea "From t"
type textarea "x"
type textarea "From"
type textarea "x"
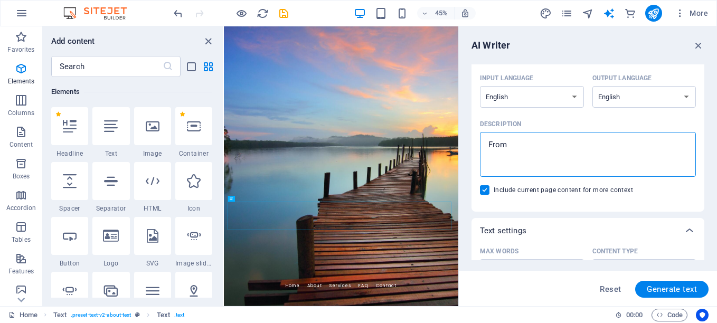
type textarea "From w"
type textarea "x"
type textarea "From wh"
type textarea "x"
type textarea "From wha"
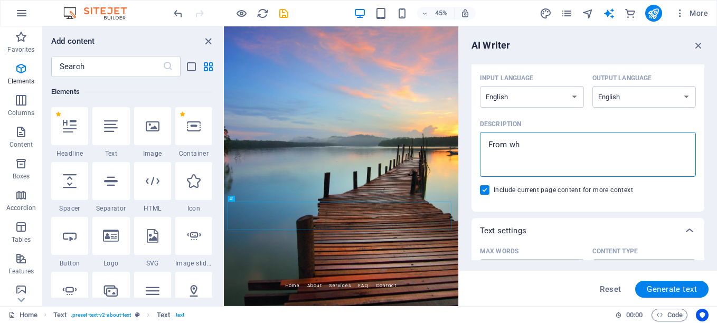
type textarea "x"
type textarea "From what"
type textarea "x"
type textarea "From what"
type textarea "x"
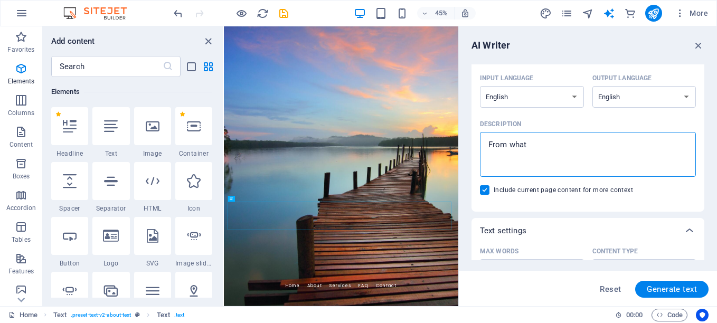
type textarea "From what w"
type textarea "x"
type textarea "From what we"
type textarea "x"
type textarea "From what we"
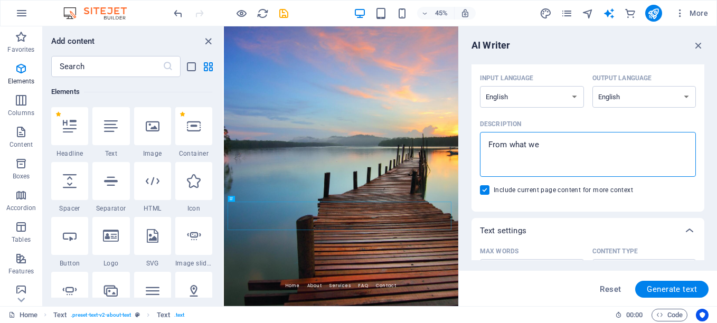
type textarea "x"
type textarea "From what we w"
type textarea "x"
type textarea "From what we wr"
type textarea "x"
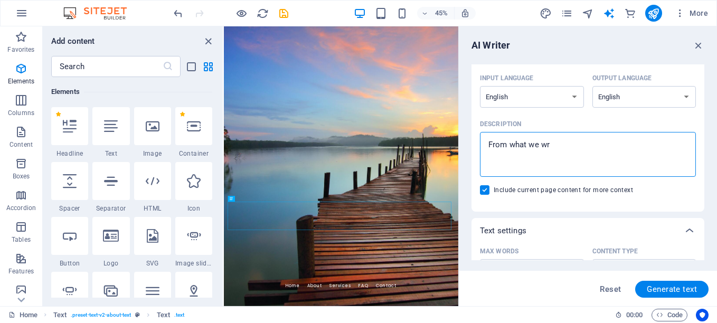
type textarea "From what we wro"
type textarea "x"
type textarea "From what we wr"
type textarea "x"
type textarea "From wha"
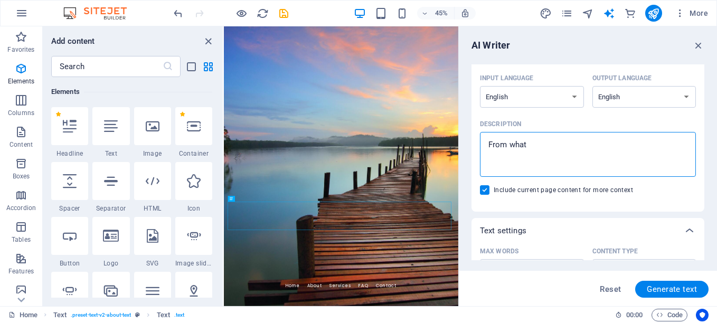
type textarea "x"
type textarea "From wh"
type textarea "x"
type textarea "From w"
type textarea "x"
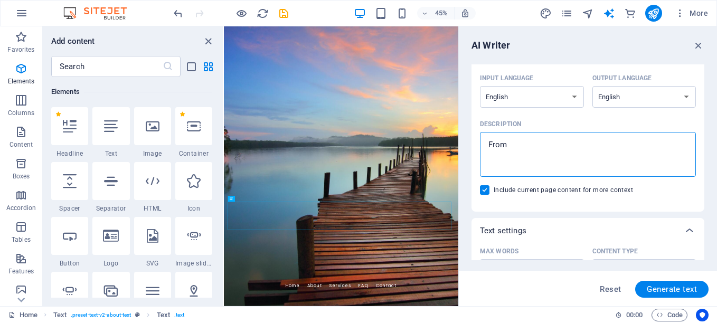
type textarea "From"
type textarea "x"
type textarea "Fro"
type textarea "x"
type textarea "Fr"
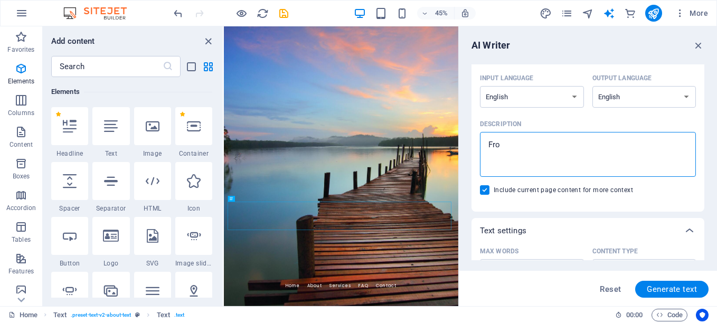
type textarea "x"
type textarea "F"
type textarea "x"
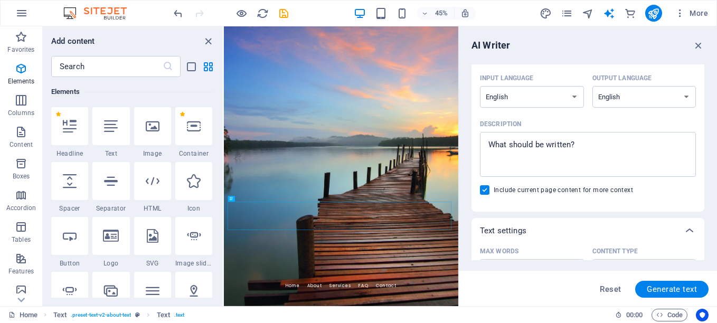
click at [468, 143] on div "AI Writer Text input Element ​ You can only choose headline and text elements. …" at bounding box center [588, 166] width 258 height 280
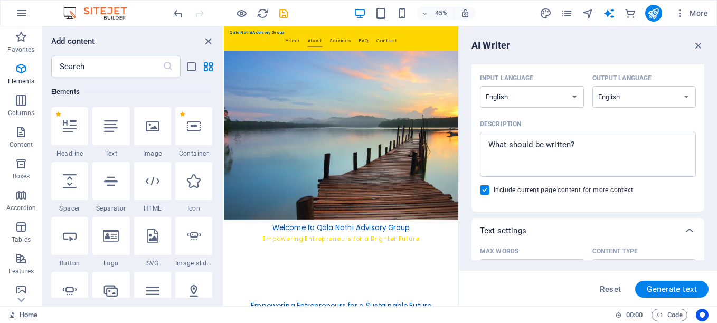
scroll to position [207, 0]
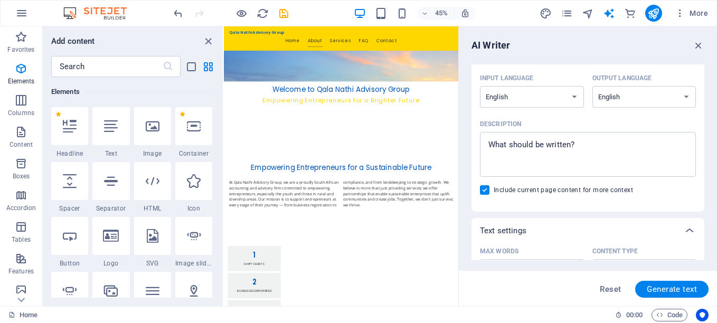
drag, startPoint x: 743, startPoint y: 112, endPoint x: 685, endPoint y: 121, distance: 59.4
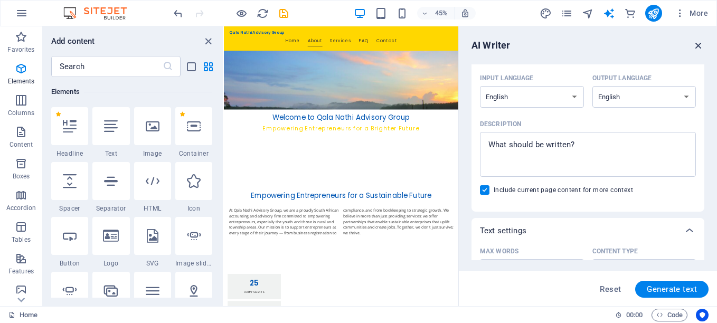
click at [699, 46] on icon "button" at bounding box center [699, 46] width 12 height 12
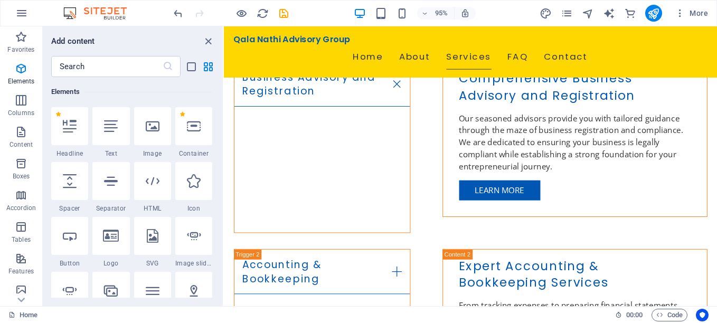
scroll to position [1712, 0]
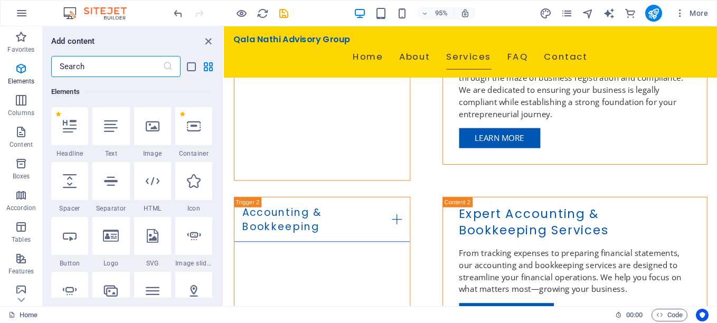
click at [113, 62] on input "text" at bounding box center [106, 66] width 111 height 21
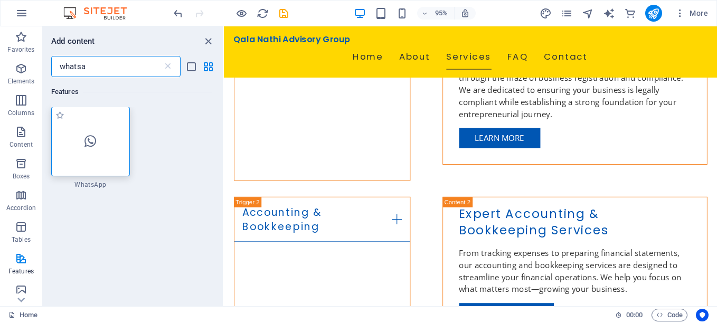
scroll to position [0, 0]
type input "whatsa"
click at [103, 158] on div at bounding box center [90, 142] width 79 height 70
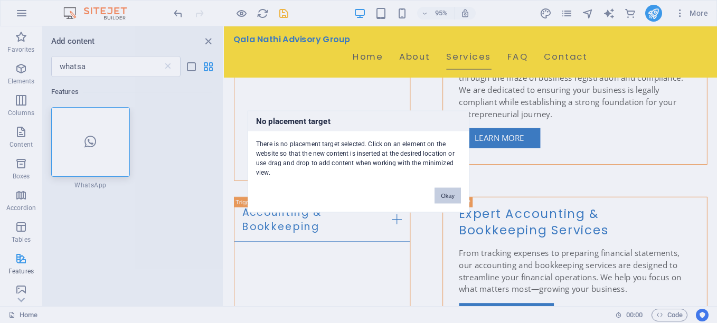
click at [446, 196] on button "Okay" at bounding box center [447, 196] width 26 height 16
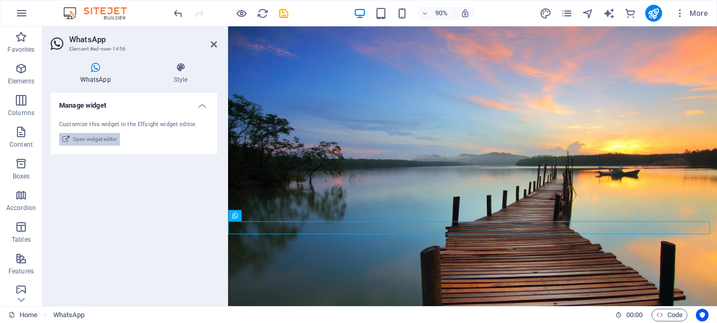
click at [107, 138] on span "Open widget editor" at bounding box center [95, 139] width 44 height 13
click at [122, 217] on div "Manage widget Customize this widget in the Elfsight widget editor. Open widget …" at bounding box center [134, 195] width 166 height 205
click at [185, 81] on h4 "Style" at bounding box center [180, 73] width 73 height 22
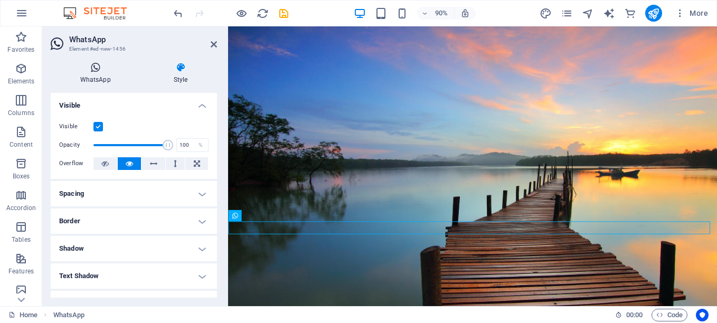
click at [103, 68] on icon at bounding box center [95, 67] width 89 height 11
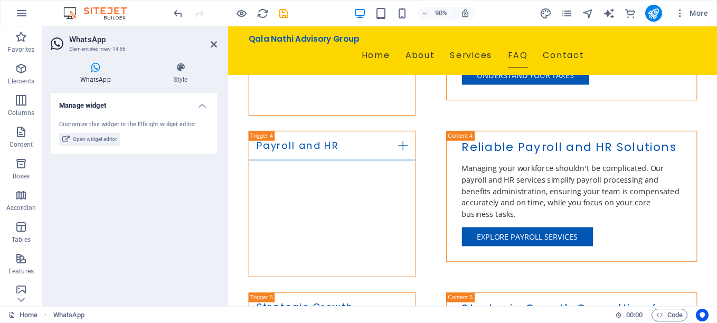
scroll to position [2179, 0]
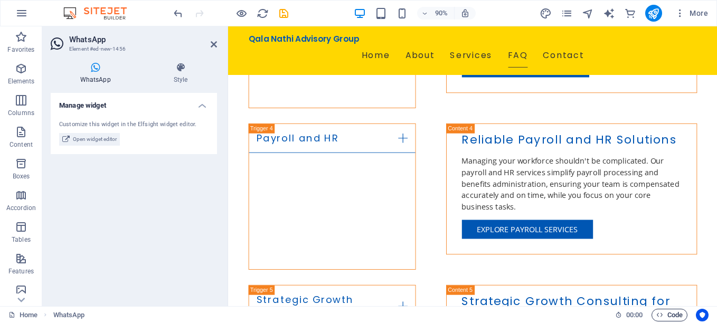
click at [667, 314] on span "Code" at bounding box center [669, 315] width 26 height 13
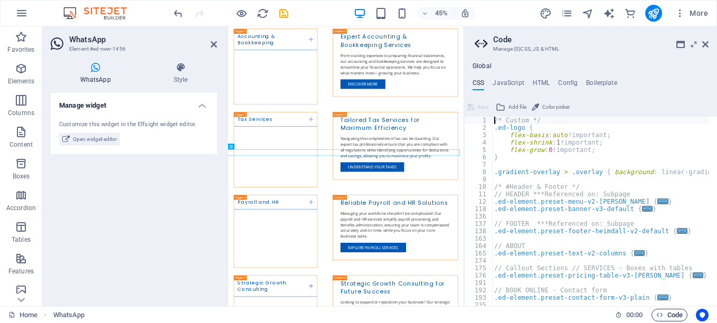
scroll to position [37, 0]
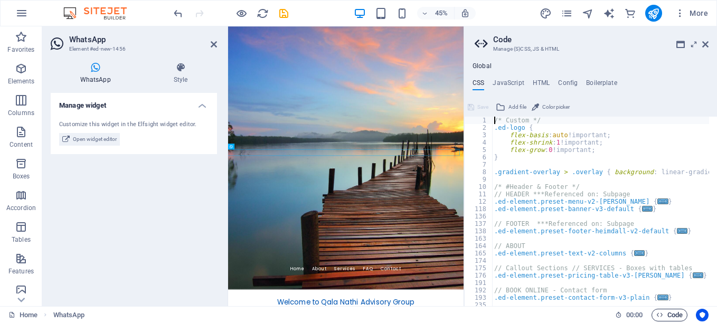
type textarea "); }"
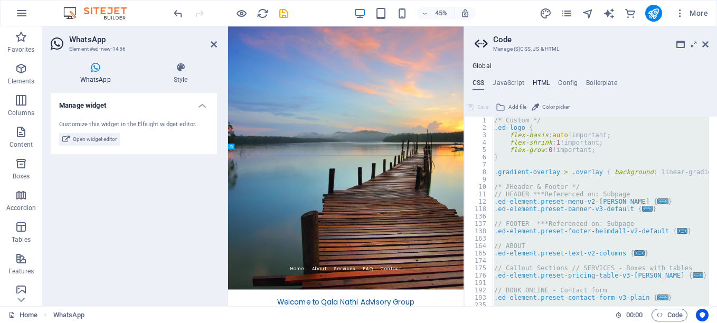
click at [540, 83] on h4 "HTML" at bounding box center [541, 85] width 17 height 12
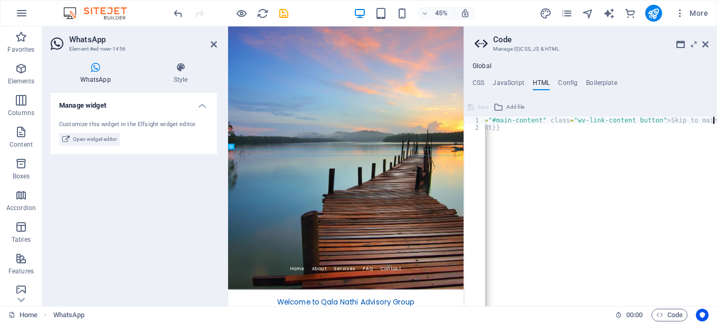
scroll to position [0, 48]
type textarea "{{content}}"
click at [707, 44] on icon at bounding box center [705, 44] width 6 height 8
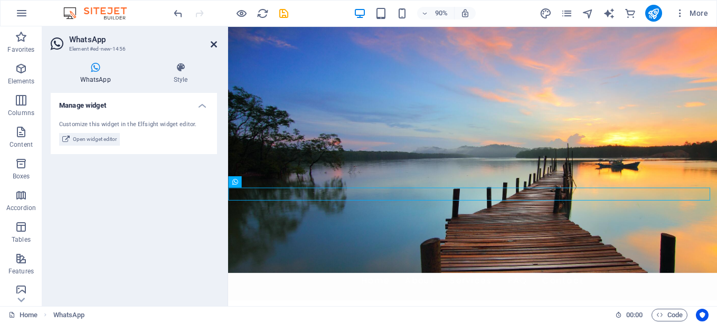
click at [213, 41] on icon at bounding box center [214, 44] width 6 height 8
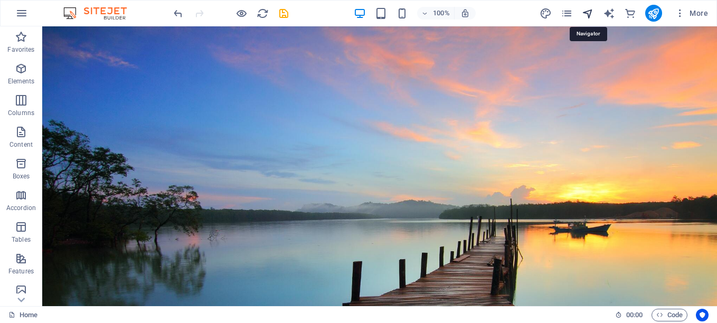
click at [590, 12] on icon "navigator" at bounding box center [588, 13] width 12 height 12
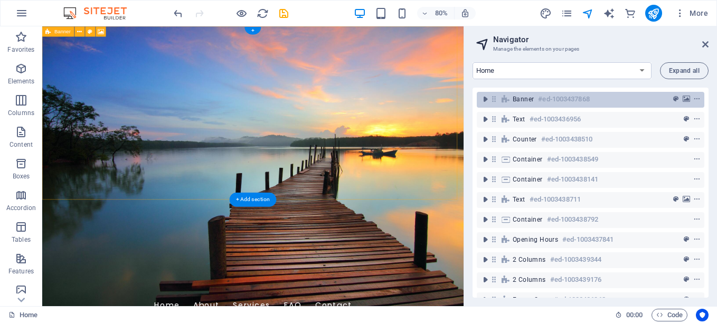
click at [582, 97] on h6 "#ed-1003437868" at bounding box center [563, 99] width 51 height 13
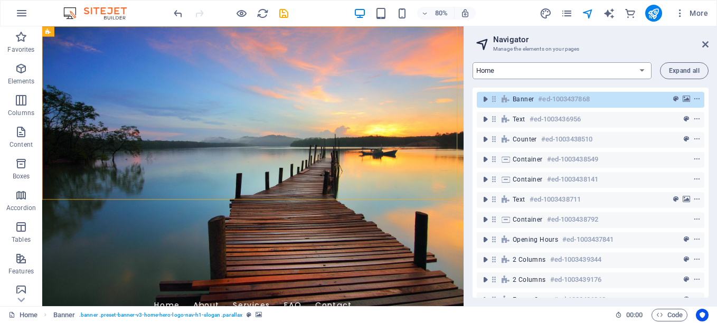
click at [593, 70] on select "Home Subpage Legal Notice Privacy New Collection: Single Page Layout Real Estat…" at bounding box center [561, 70] width 179 height 17
click at [472, 62] on select "Home Subpage Legal Notice Privacy New Collection: Single Page Layout Real Estat…" at bounding box center [561, 70] width 179 height 17
click at [620, 99] on div "Banner #ed-1003437868" at bounding box center [582, 99] width 139 height 13
click at [94, 212] on figure at bounding box center [305, 201] width 527 height 350
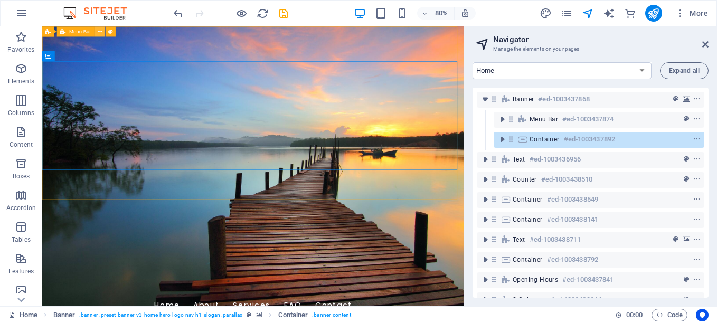
click at [99, 30] on icon at bounding box center [100, 31] width 5 height 9
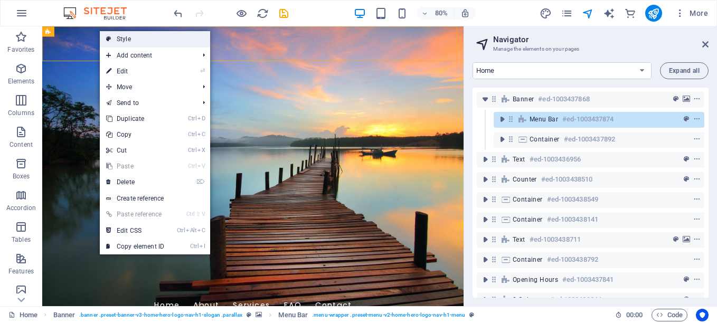
click at [133, 37] on link "Style" at bounding box center [155, 39] width 110 height 16
select select "rem"
select select "preset-menu-v2-home-hero-logo-nav-h1-menu"
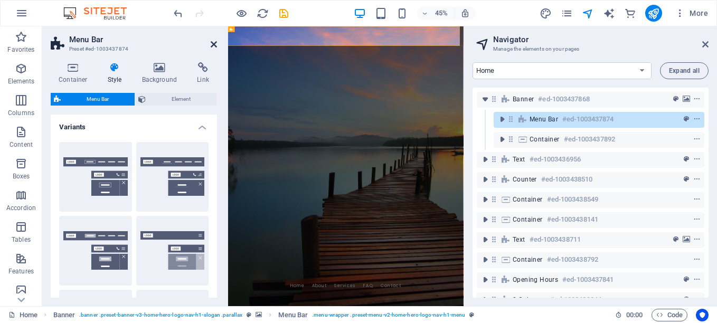
click at [214, 43] on icon at bounding box center [214, 44] width 6 height 8
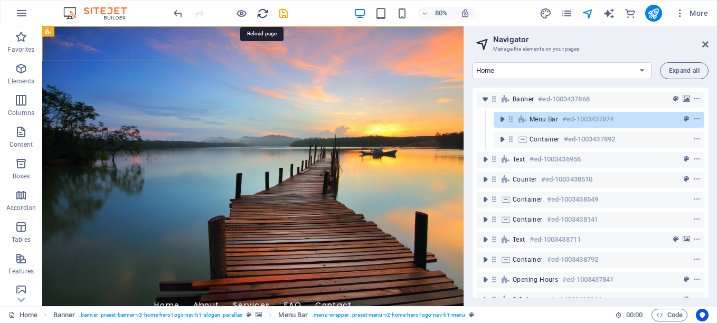
drag, startPoint x: 262, startPoint y: 12, endPoint x: 458, endPoint y: 11, distance: 195.3
click at [262, 12] on icon "reload" at bounding box center [263, 13] width 12 height 12
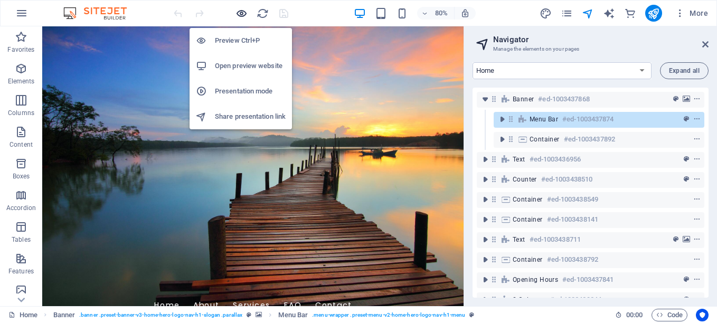
click at [241, 13] on icon "button" at bounding box center [241, 13] width 12 height 12
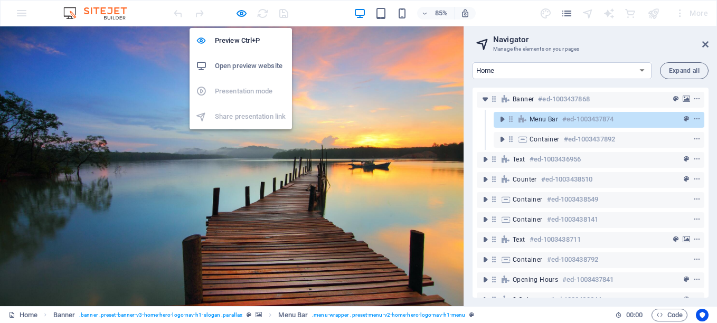
click at [248, 64] on h6 "Open preview website" at bounding box center [250, 66] width 71 height 13
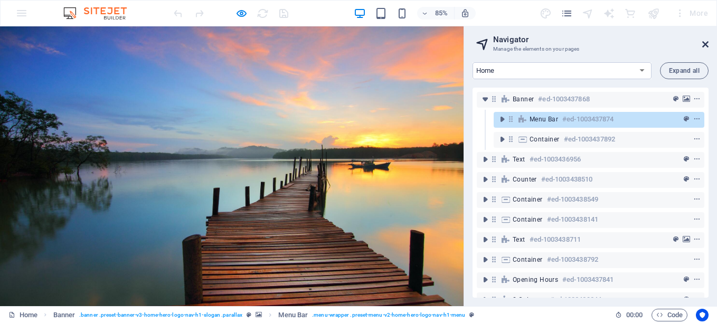
click at [706, 45] on icon at bounding box center [705, 44] width 6 height 8
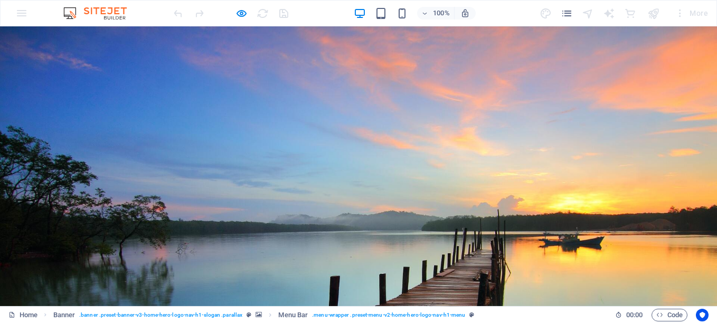
click at [19, 15] on div "100% More" at bounding box center [359, 13] width 716 height 25
click at [568, 15] on icon "pages" at bounding box center [567, 13] width 12 height 12
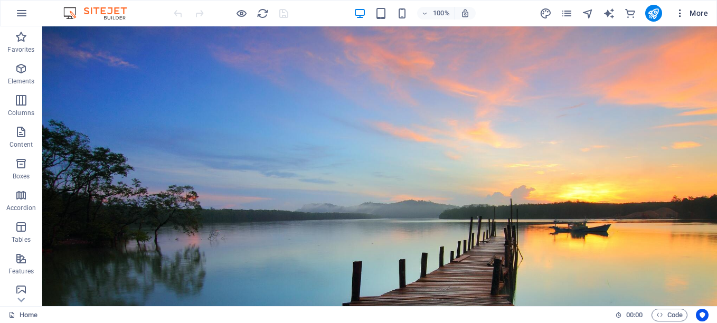
click at [699, 11] on span "More" at bounding box center [691, 13] width 33 height 11
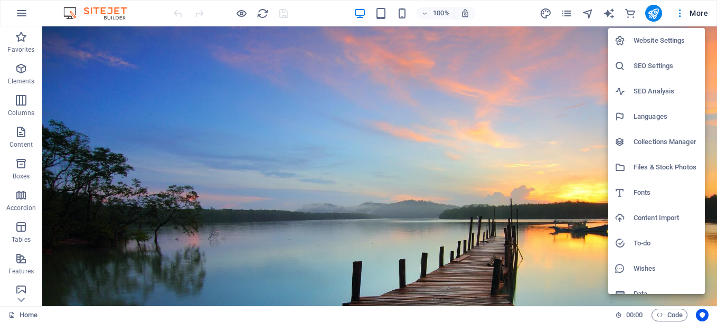
click at [681, 14] on div at bounding box center [358, 161] width 717 height 323
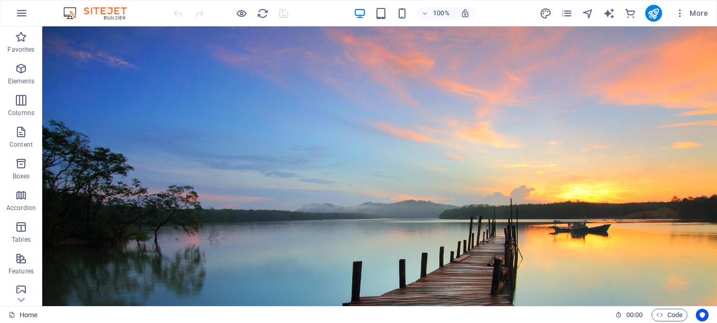
click at [681, 14] on icon "button" at bounding box center [680, 13] width 11 height 11
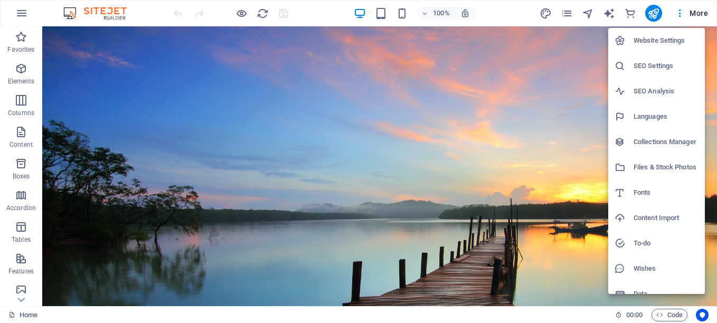
click at [681, 14] on div at bounding box center [358, 161] width 717 height 323
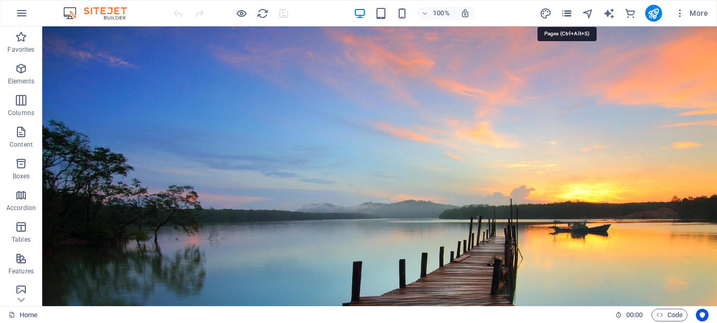
click at [565, 12] on icon "pages" at bounding box center [567, 13] width 12 height 12
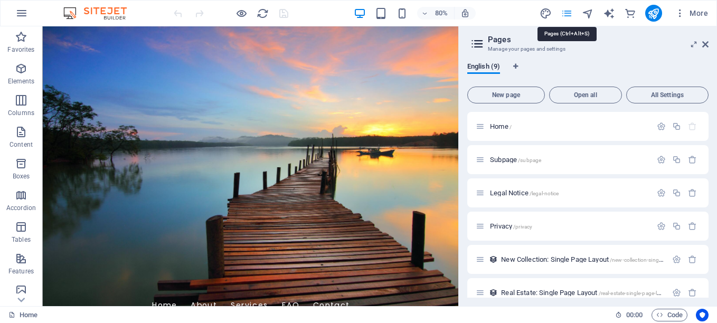
click at [565, 12] on icon "pages" at bounding box center [567, 13] width 12 height 12
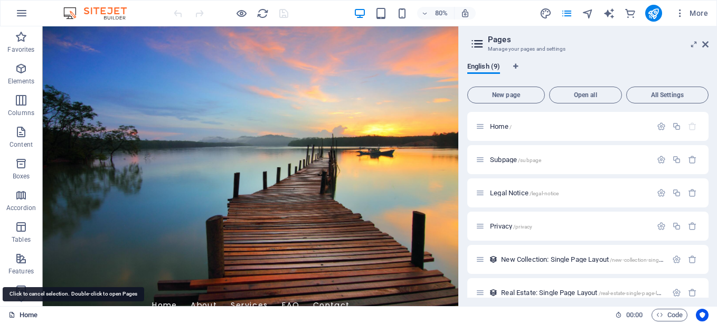
click at [22, 312] on link "Home" at bounding box center [22, 315] width 29 height 13
click at [23, 12] on icon "button" at bounding box center [21, 13] width 13 height 13
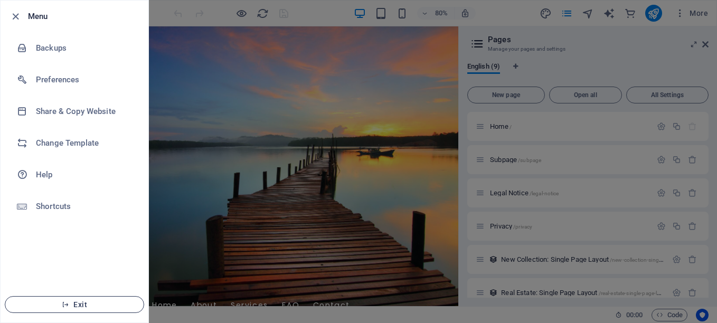
click at [96, 305] on span "Exit" at bounding box center [74, 304] width 121 height 8
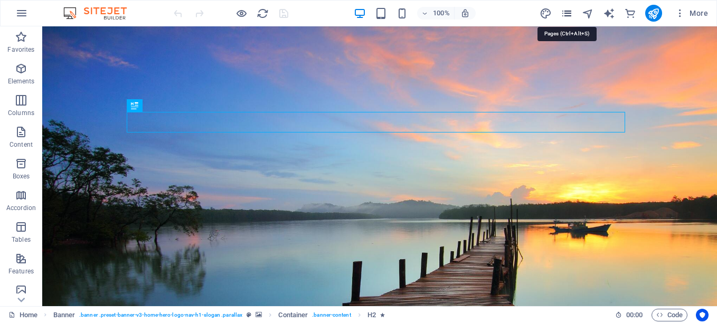
click at [567, 14] on icon "pages" at bounding box center [567, 13] width 12 height 12
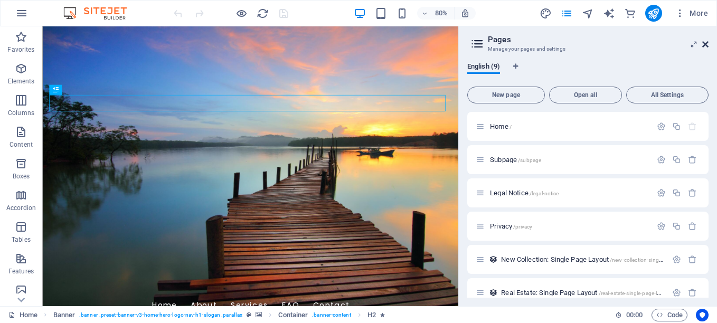
click at [705, 44] on icon at bounding box center [705, 44] width 6 height 8
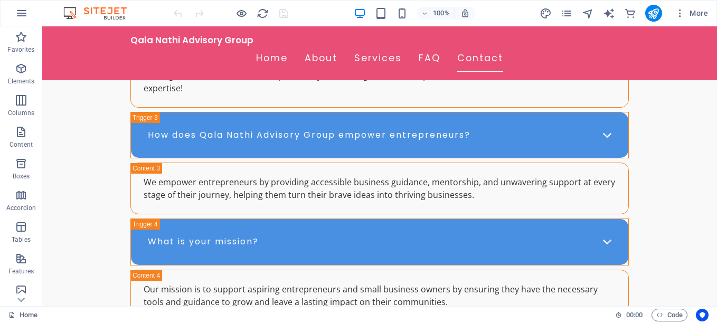
scroll to position [3546, 0]
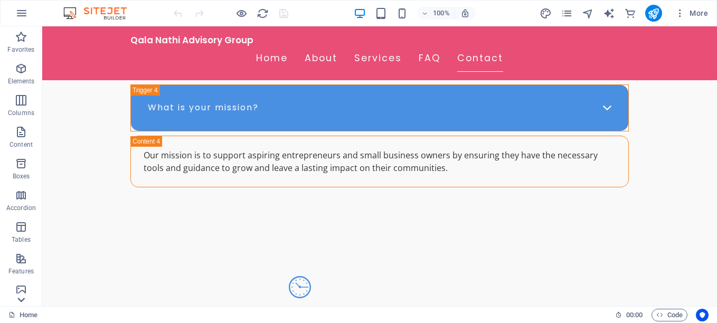
click at [21, 299] on icon at bounding box center [21, 299] width 15 height 15
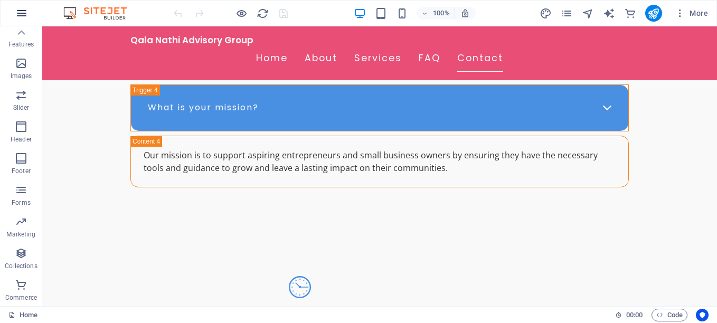
click at [20, 12] on icon "button" at bounding box center [21, 13] width 13 height 13
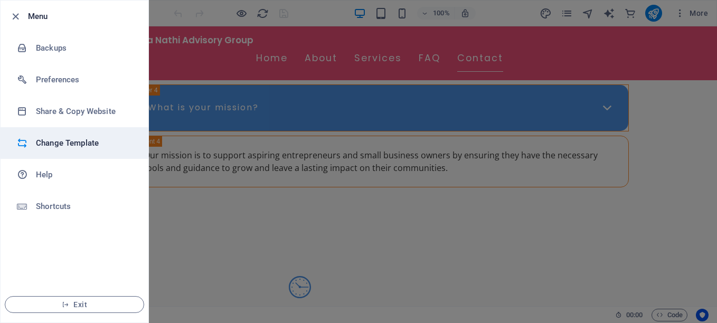
click at [78, 139] on h6 "Change Template" at bounding box center [85, 143] width 98 height 13
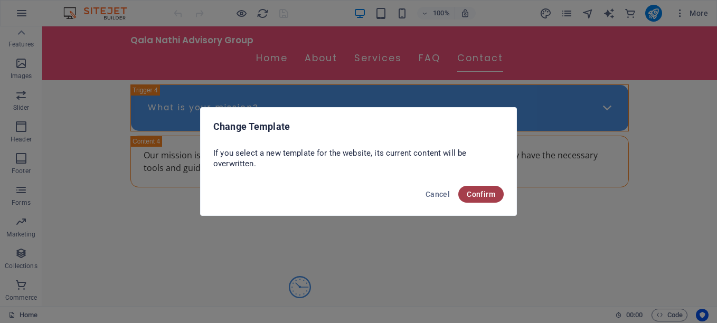
click at [486, 196] on span "Confirm" at bounding box center [481, 194] width 29 height 8
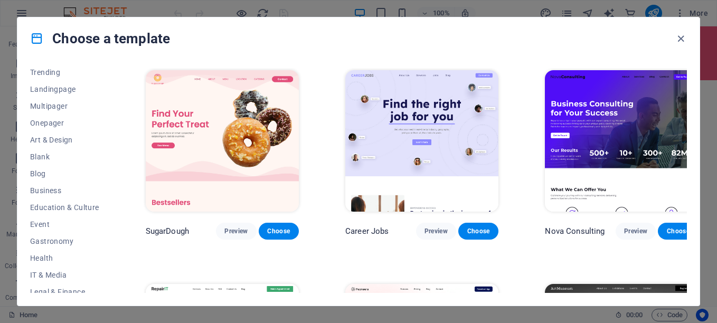
scroll to position [53, 0]
click at [54, 188] on span "Business" at bounding box center [64, 192] width 69 height 8
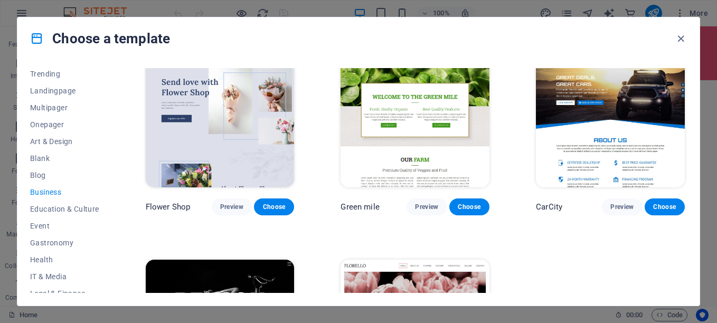
scroll to position [223, 0]
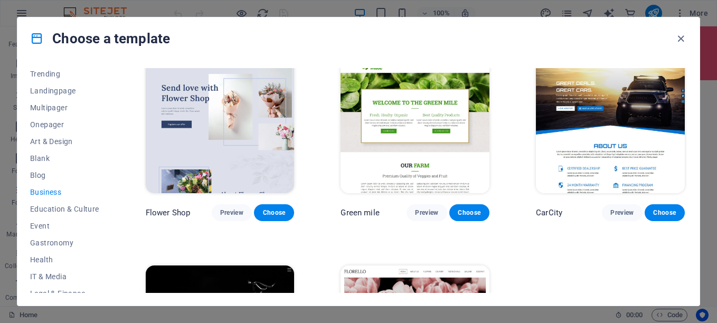
drag, startPoint x: 683, startPoint y: 234, endPoint x: 686, endPoint y: 251, distance: 17.1
click at [686, 251] on div "Pottery Passions Preview Choose Eco-Con Preview Choose Dream Garden Preview Cho…" at bounding box center [415, 180] width 543 height 225
drag, startPoint x: 684, startPoint y: 209, endPoint x: 692, endPoint y: 244, distance: 36.2
click at [692, 244] on div "All Templates My Templates New Trending Landingpage Multipager Onepager Art & D…" at bounding box center [358, 183] width 682 height 246
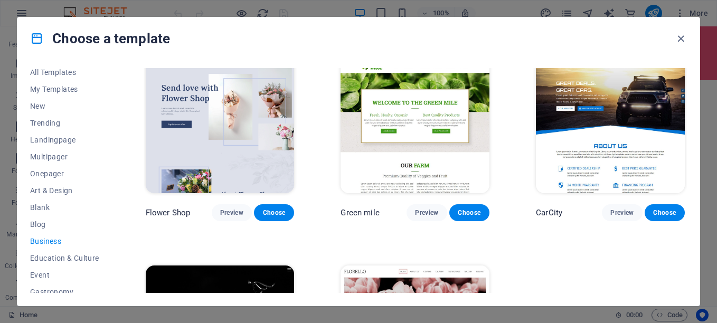
scroll to position [0, 0]
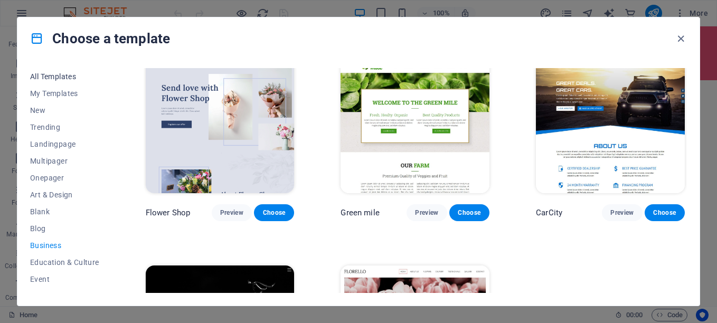
click at [60, 73] on span "All Templates" at bounding box center [64, 76] width 69 height 8
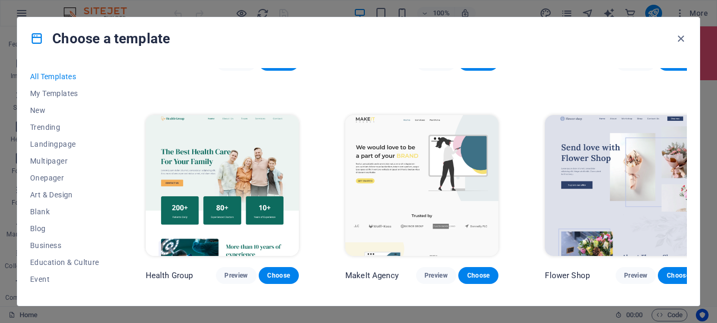
click at [60, 75] on span "All Templates" at bounding box center [64, 76] width 69 height 8
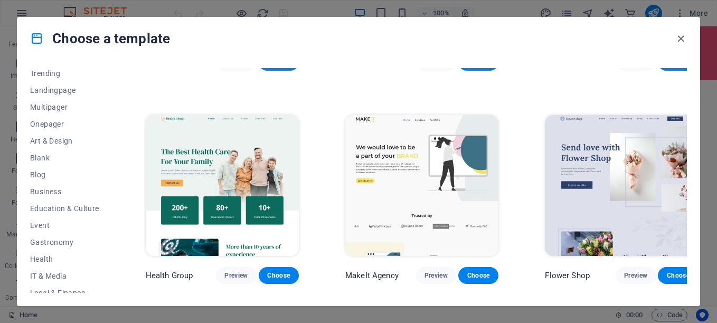
scroll to position [63, 0]
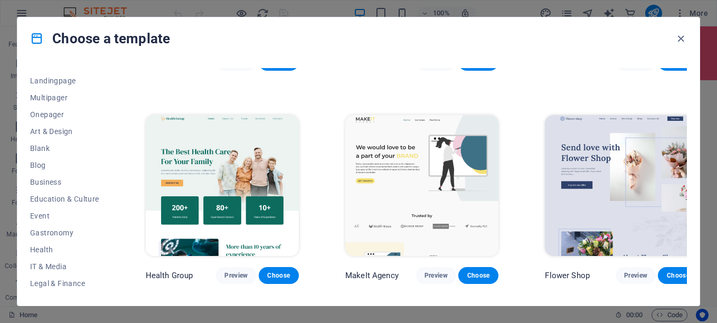
click at [450, 29] on div "Choose a template" at bounding box center [358, 38] width 682 height 42
click at [680, 38] on icon "button" at bounding box center [681, 39] width 12 height 12
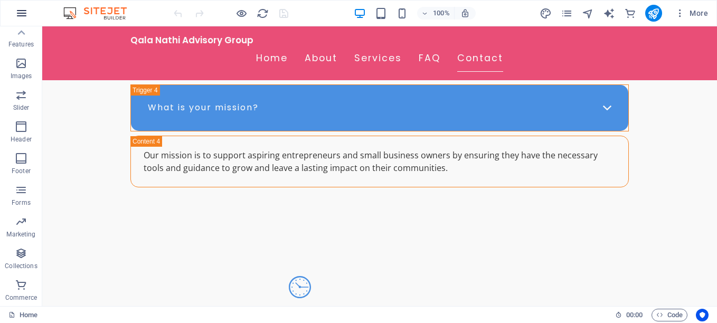
click at [21, 11] on icon "button" at bounding box center [21, 13] width 13 height 13
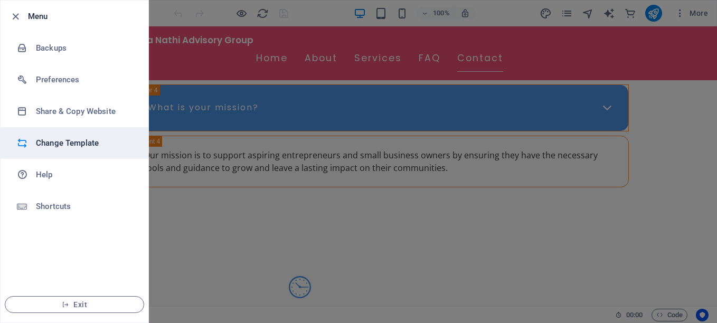
click at [44, 135] on li "Change Template" at bounding box center [75, 143] width 148 height 32
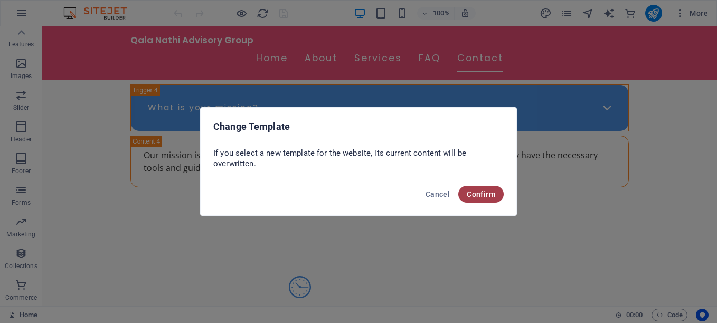
click at [479, 192] on span "Confirm" at bounding box center [481, 194] width 29 height 8
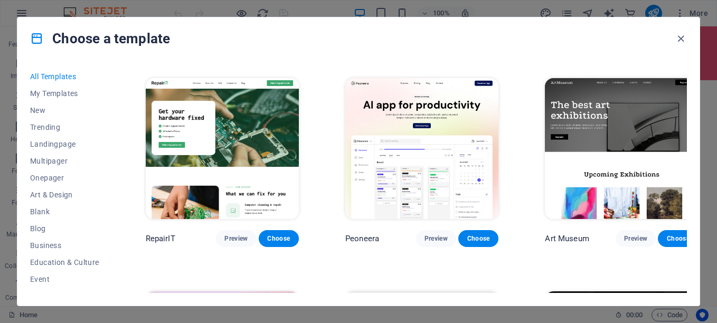
scroll to position [0, 0]
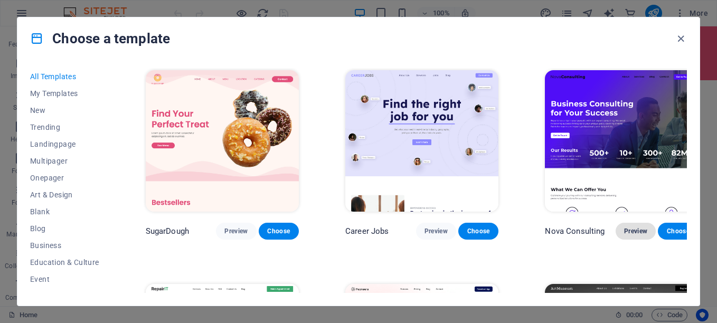
click at [624, 227] on span "Preview" at bounding box center [635, 231] width 23 height 8
